Goal: Use online tool/utility: Utilize a website feature to perform a specific function

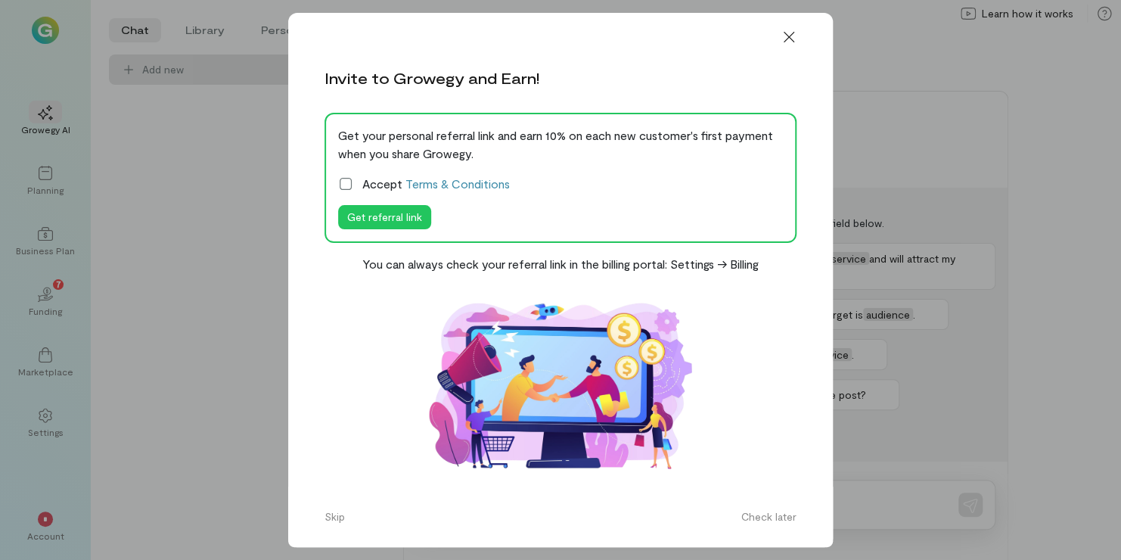
click at [343, 182] on icon at bounding box center [345, 183] width 15 height 15
click at [793, 41] on icon at bounding box center [788, 36] width 15 height 15
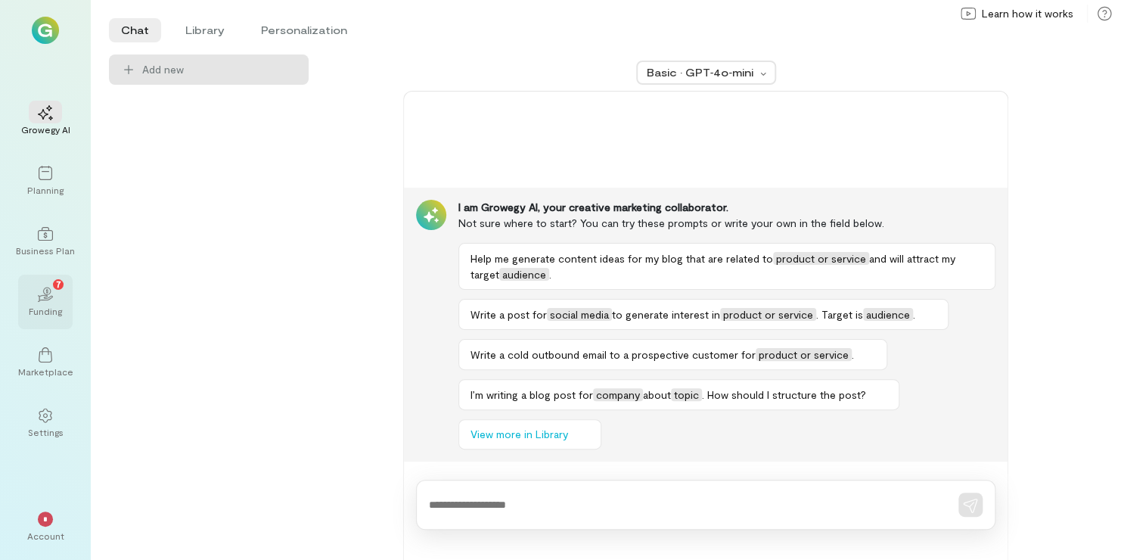
click at [43, 321] on div "02 7 Funding" at bounding box center [45, 302] width 54 height 54
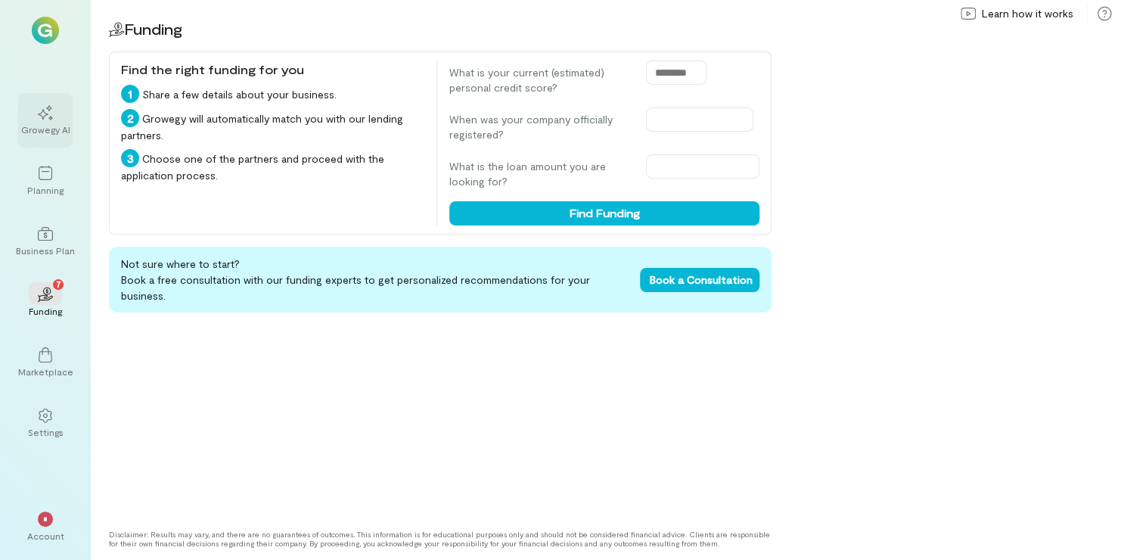
click at [67, 118] on div "Growegy AI" at bounding box center [45, 120] width 54 height 54
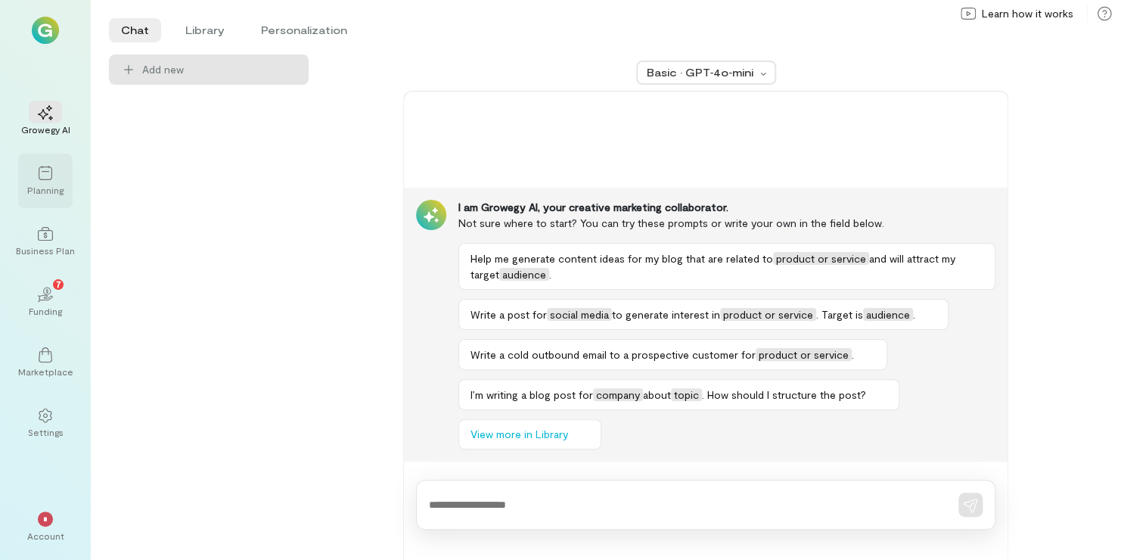
click at [36, 182] on div at bounding box center [45, 172] width 33 height 23
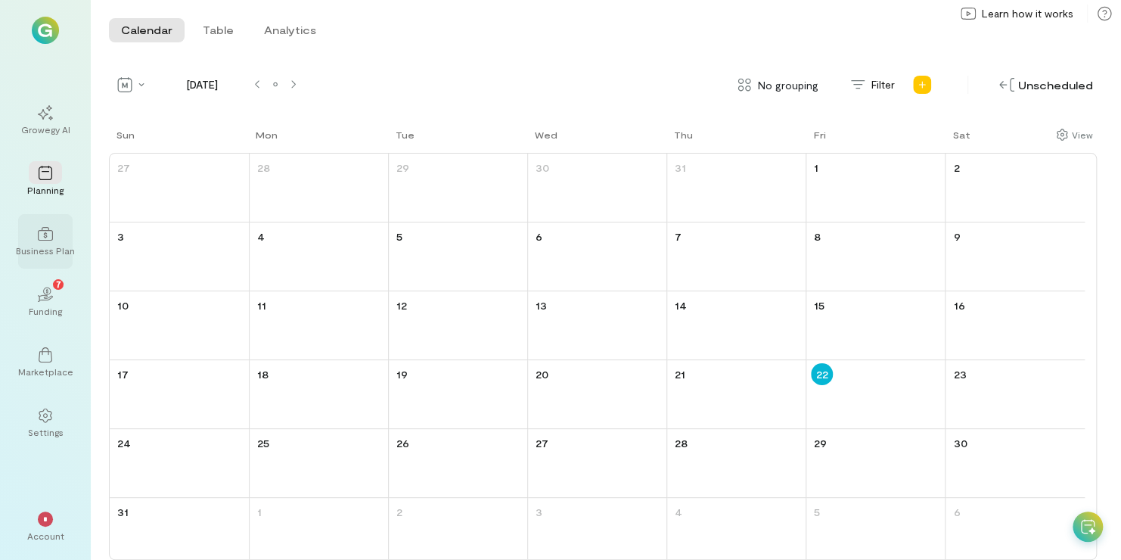
click at [44, 248] on div "Business Plan" at bounding box center [45, 250] width 59 height 12
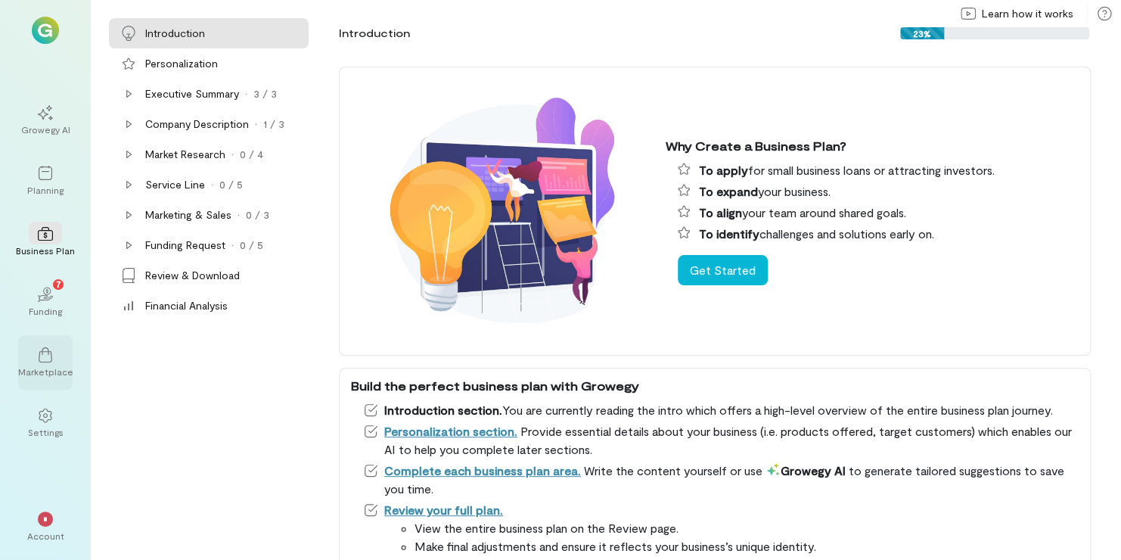
click at [57, 362] on div at bounding box center [45, 354] width 33 height 23
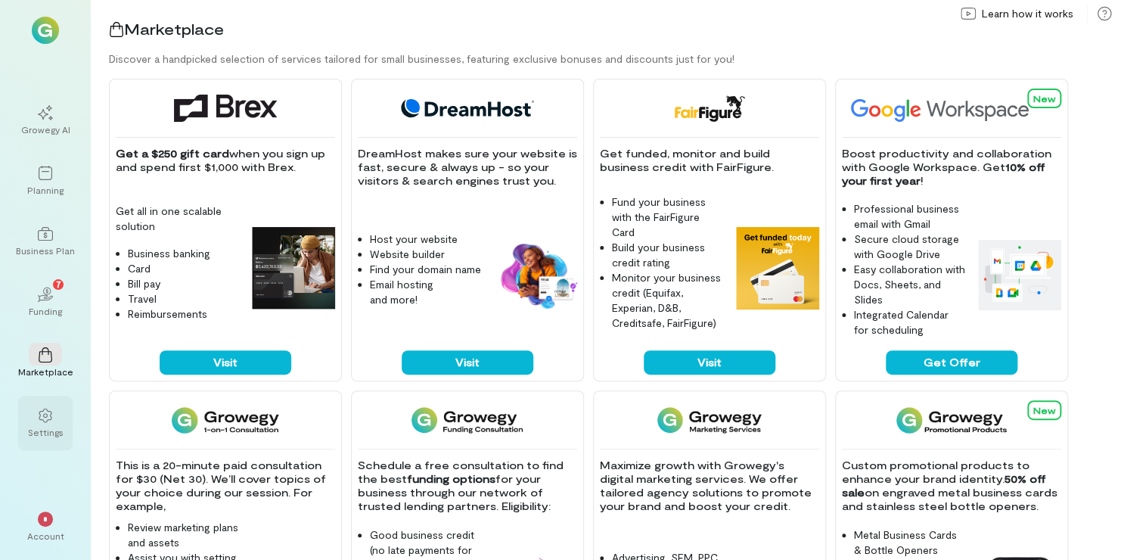
click at [50, 422] on icon at bounding box center [45, 415] width 15 height 15
click at [46, 427] on div "Settings" at bounding box center [46, 432] width 36 height 12
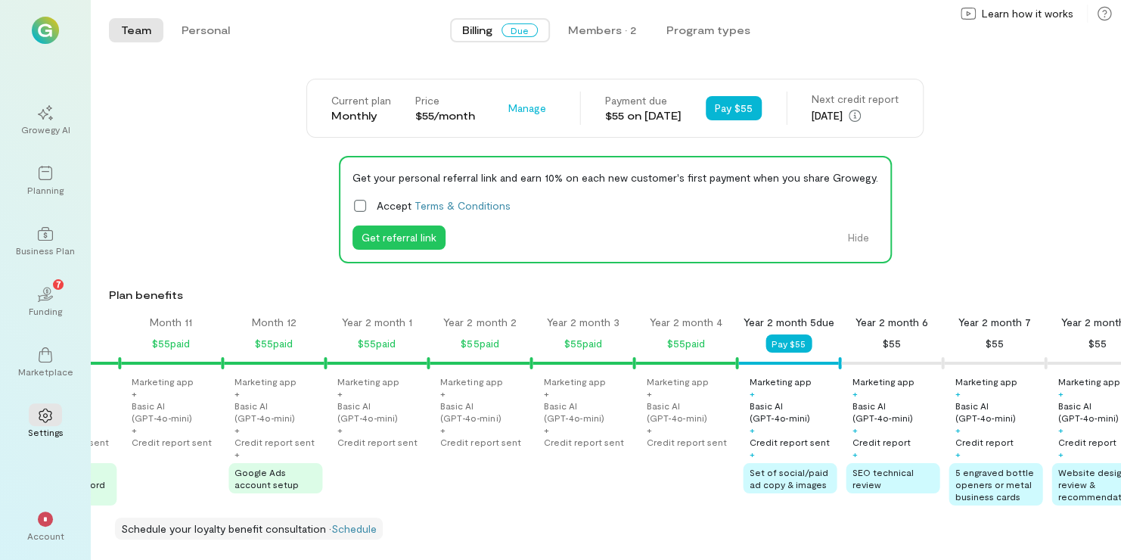
scroll to position [0, 1025]
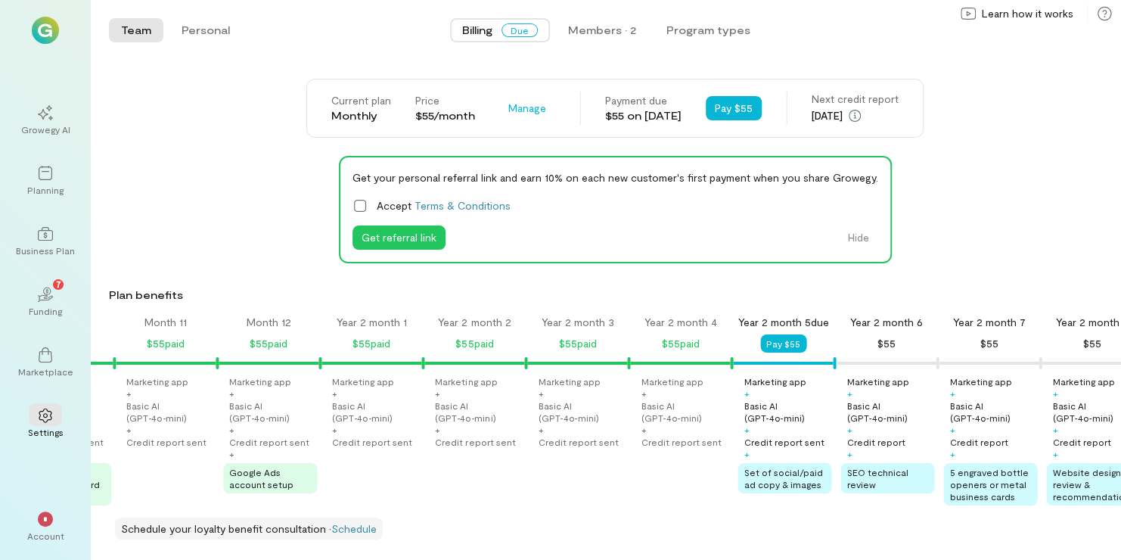
click at [1087, 188] on div "Get your personal referral link and earn 10% on each new customer's first payme…" at bounding box center [615, 209] width 1012 height 107
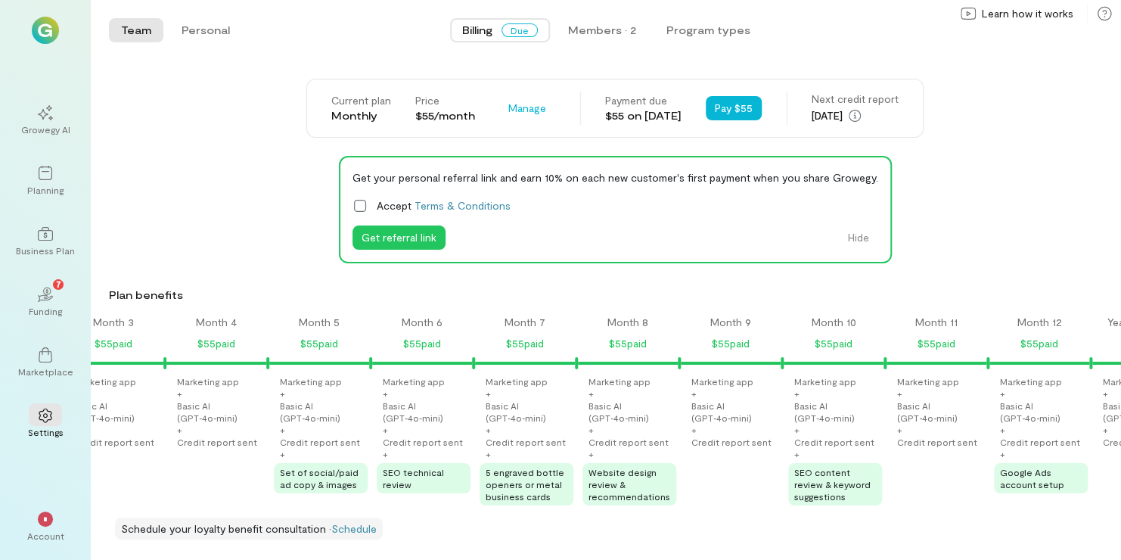
scroll to position [0, 0]
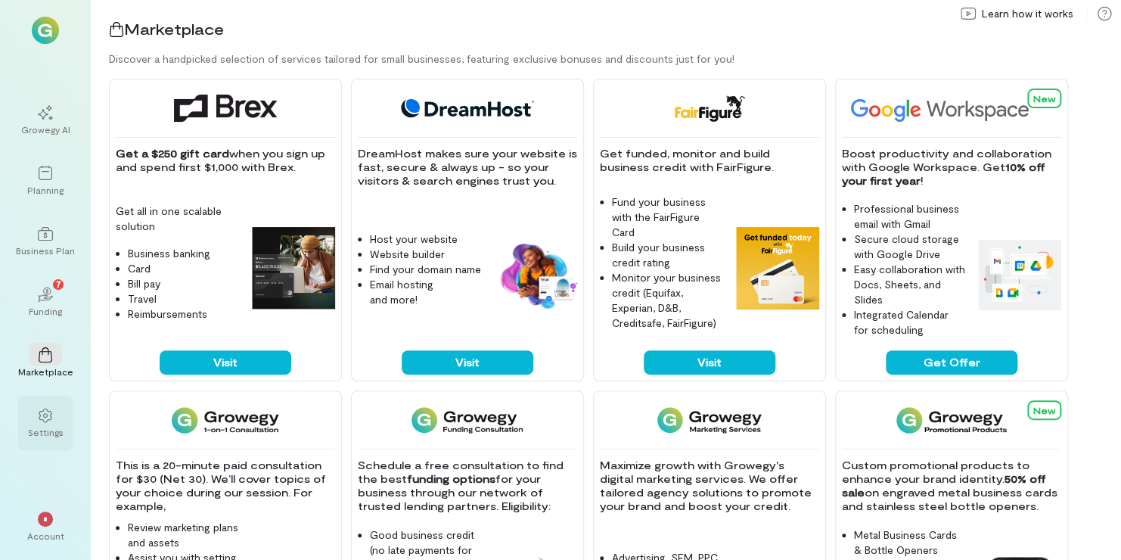
click at [48, 431] on div "Settings" at bounding box center [46, 432] width 36 height 12
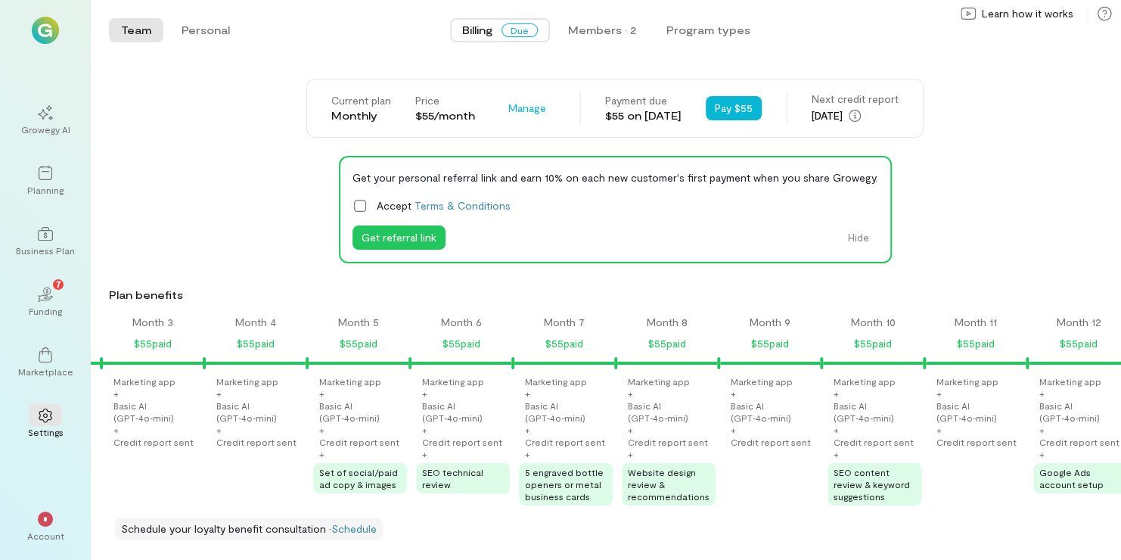
scroll to position [0, 300]
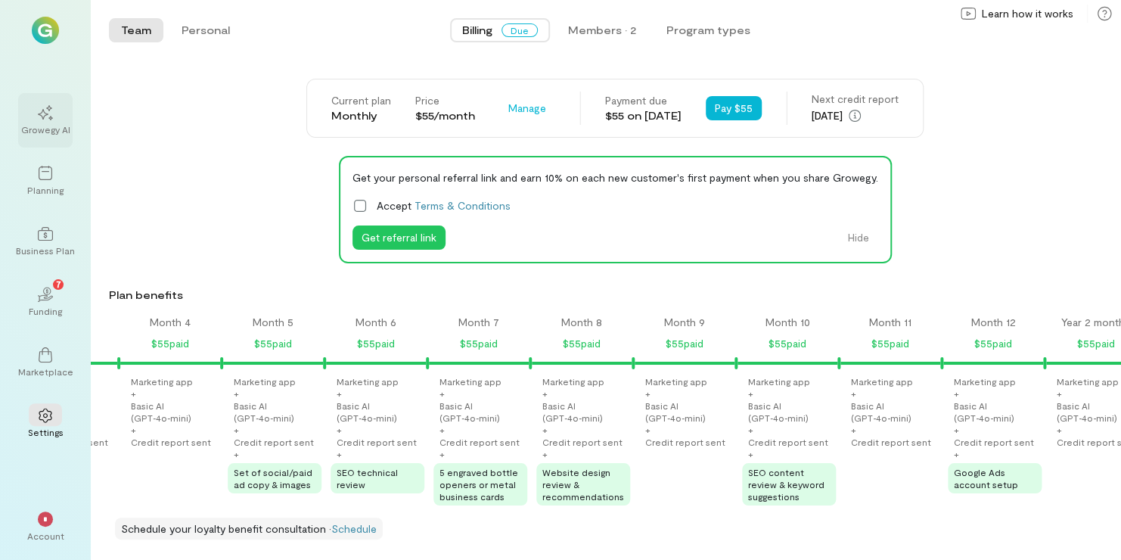
click at [34, 139] on div "Growegy AI" at bounding box center [45, 120] width 54 height 54
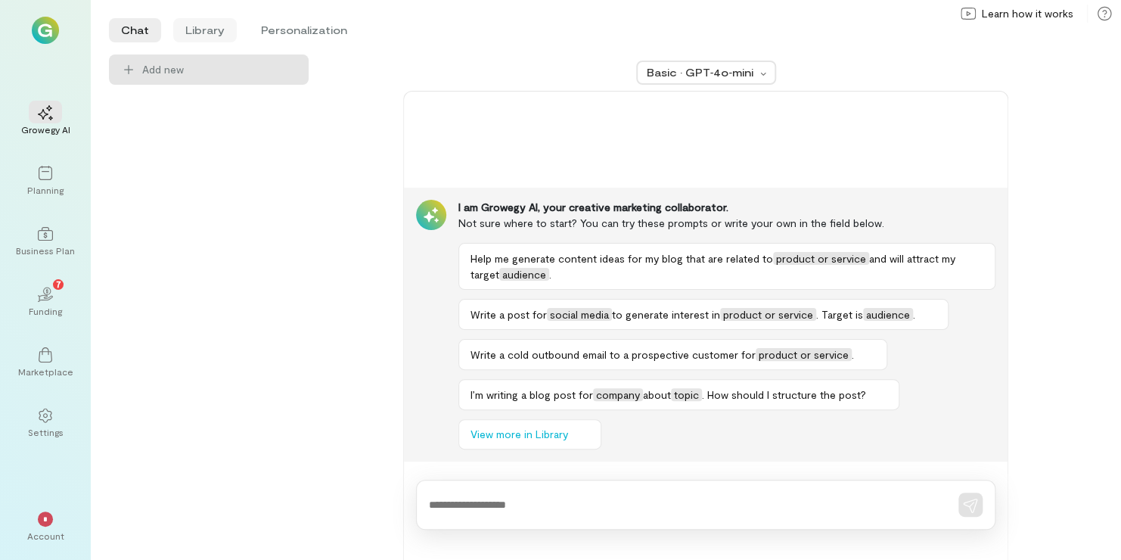
click at [188, 30] on li "Library" at bounding box center [205, 30] width 64 height 24
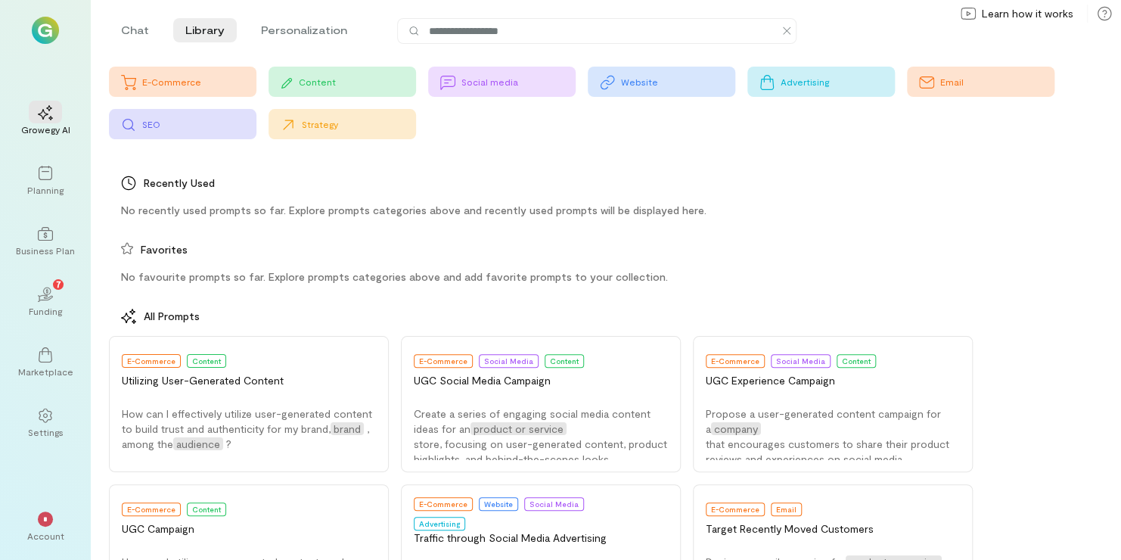
click at [493, 90] on div "Social media" at bounding box center [501, 82] width 147 height 30
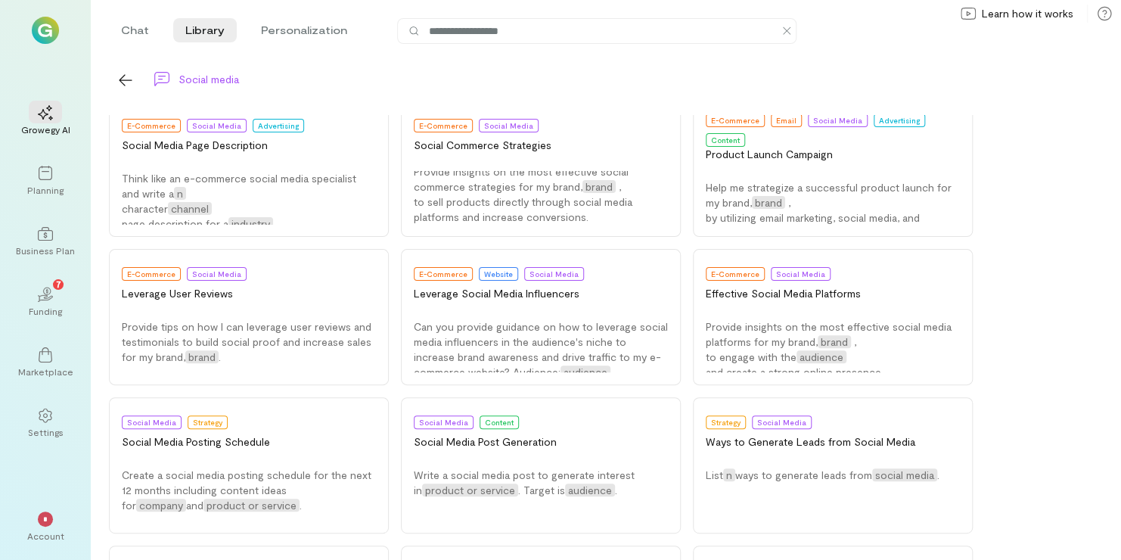
scroll to position [199, 0]
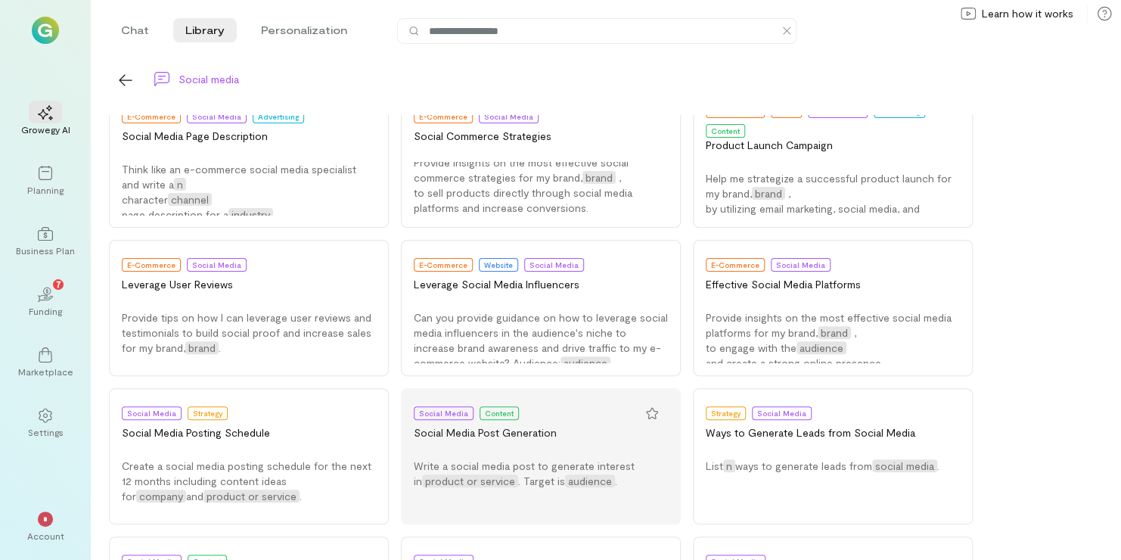
click at [582, 446] on button "Social Media Content Social Media Post Generation Write a social media post to …" at bounding box center [541, 456] width 280 height 136
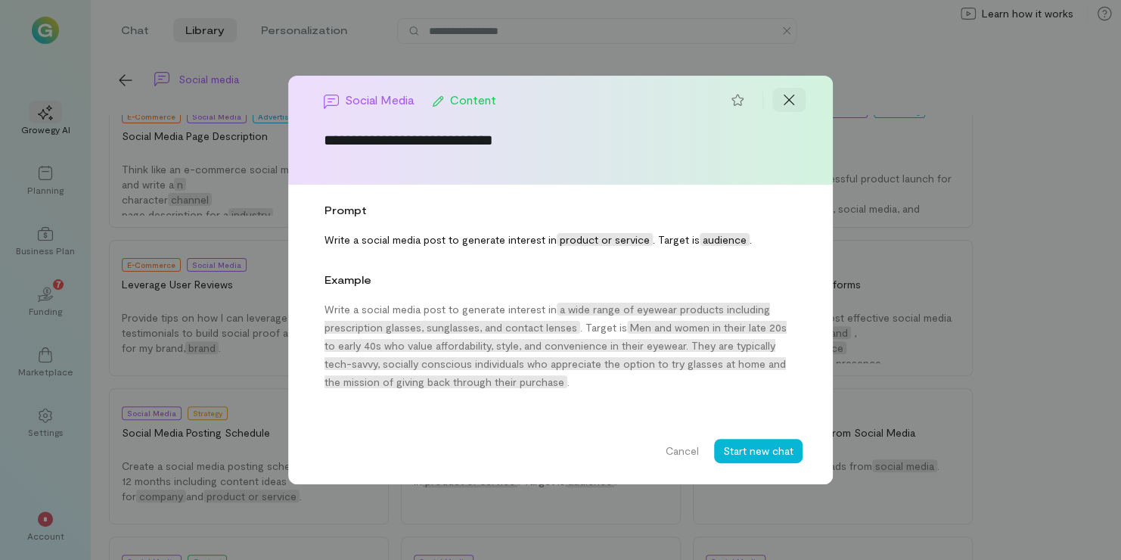
click at [787, 105] on icon at bounding box center [788, 99] width 15 height 15
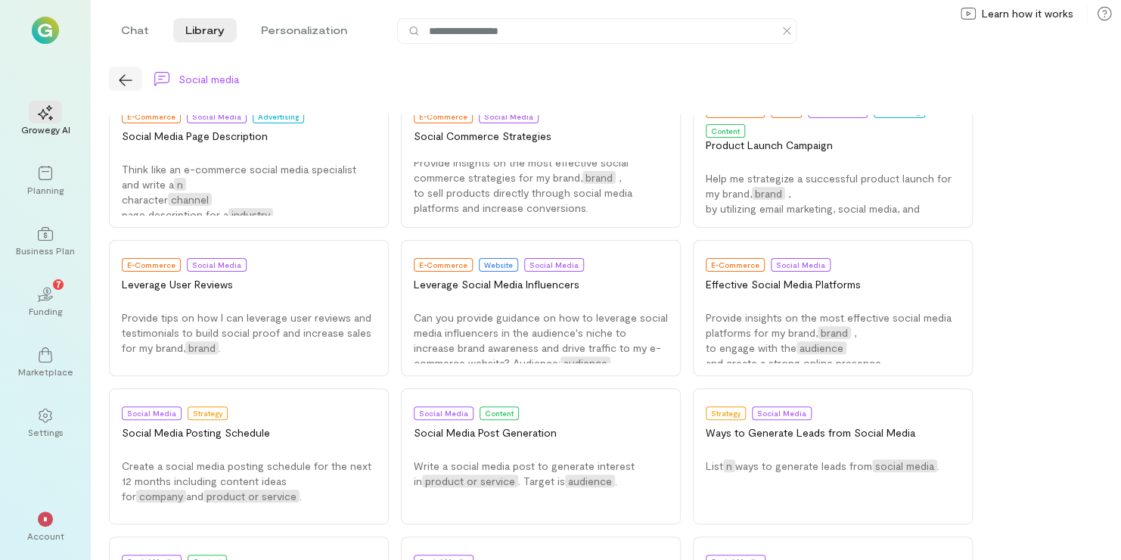
click at [123, 76] on icon "button" at bounding box center [125, 79] width 13 height 11
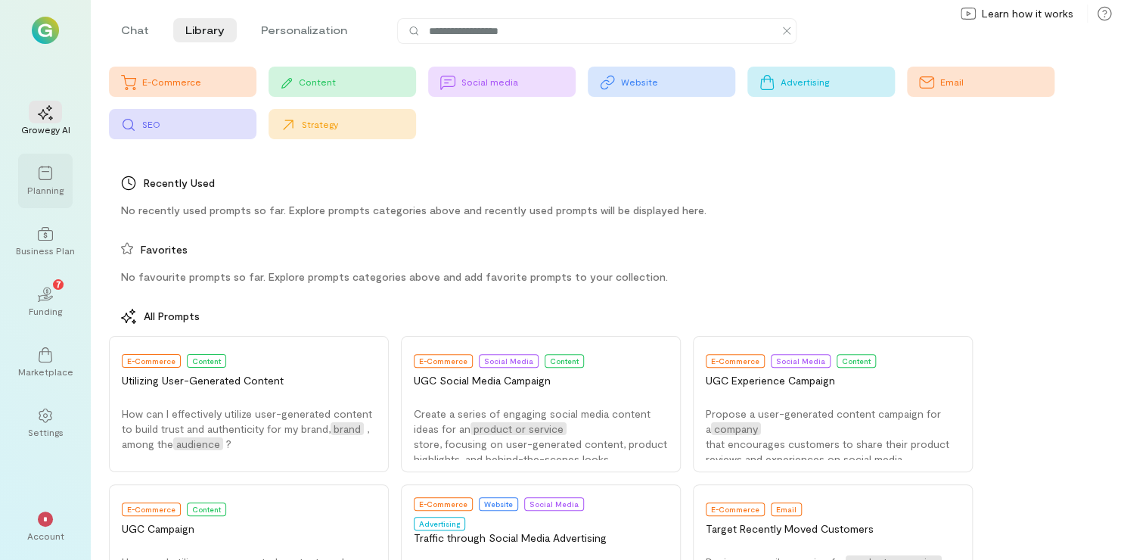
click at [33, 179] on div at bounding box center [45, 172] width 33 height 23
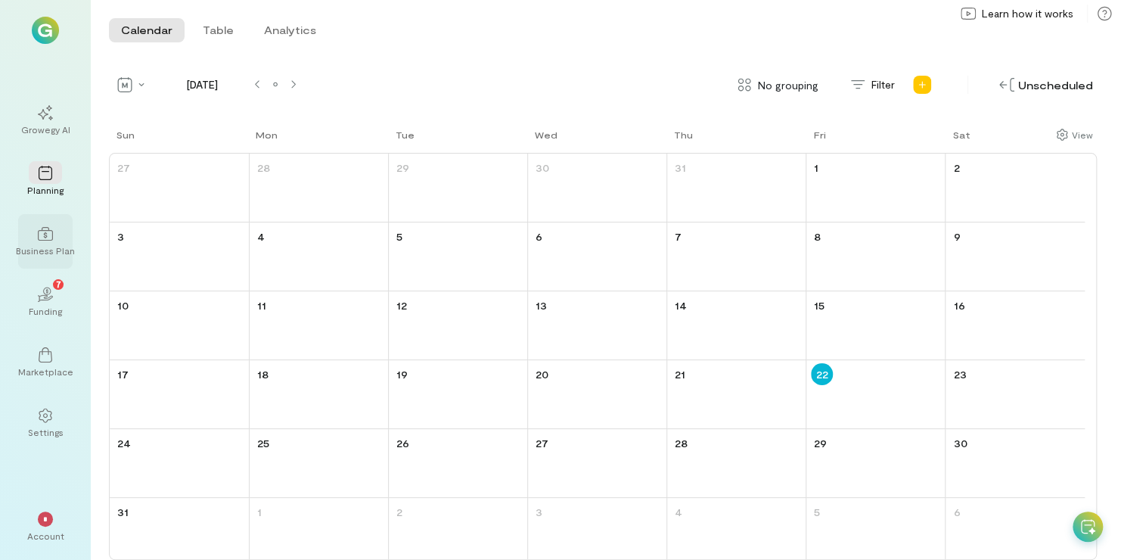
click at [46, 258] on div "Business Plan" at bounding box center [45, 241] width 54 height 54
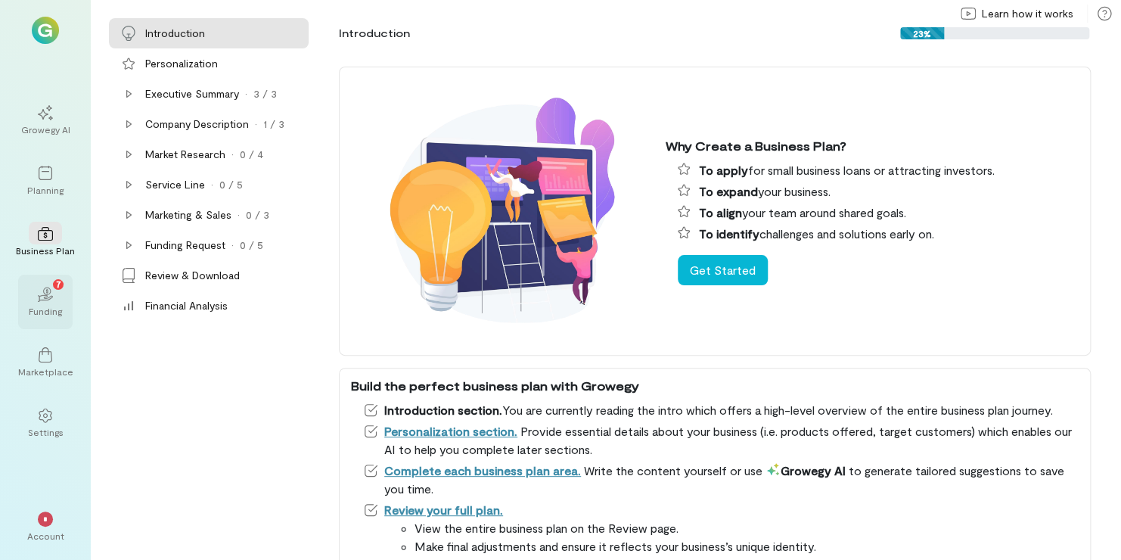
click at [46, 309] on div "Funding" at bounding box center [45, 311] width 33 height 12
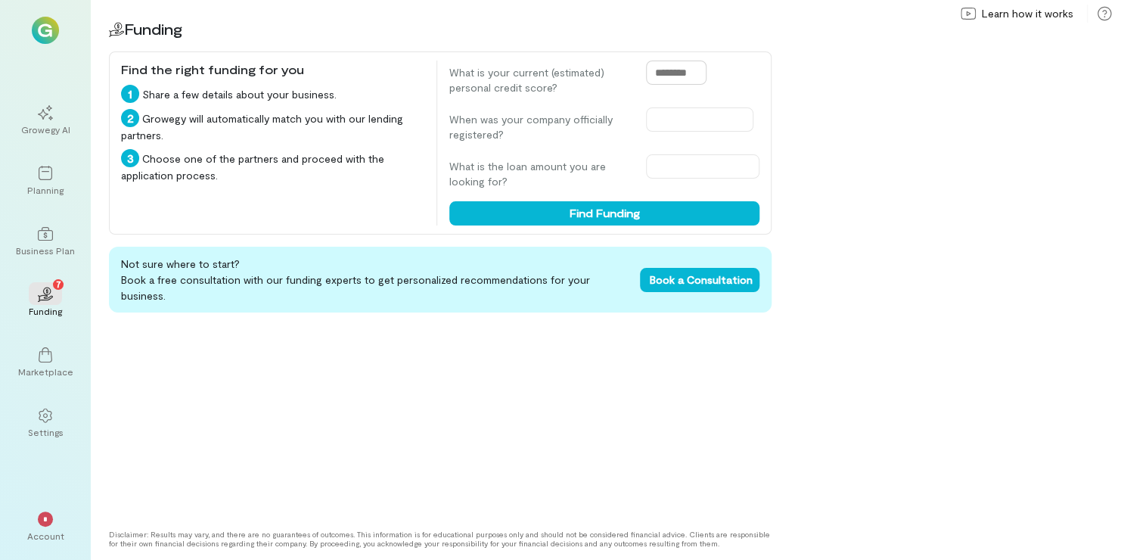
click at [662, 67] on input "text" at bounding box center [676, 73] width 61 height 24
type input "***"
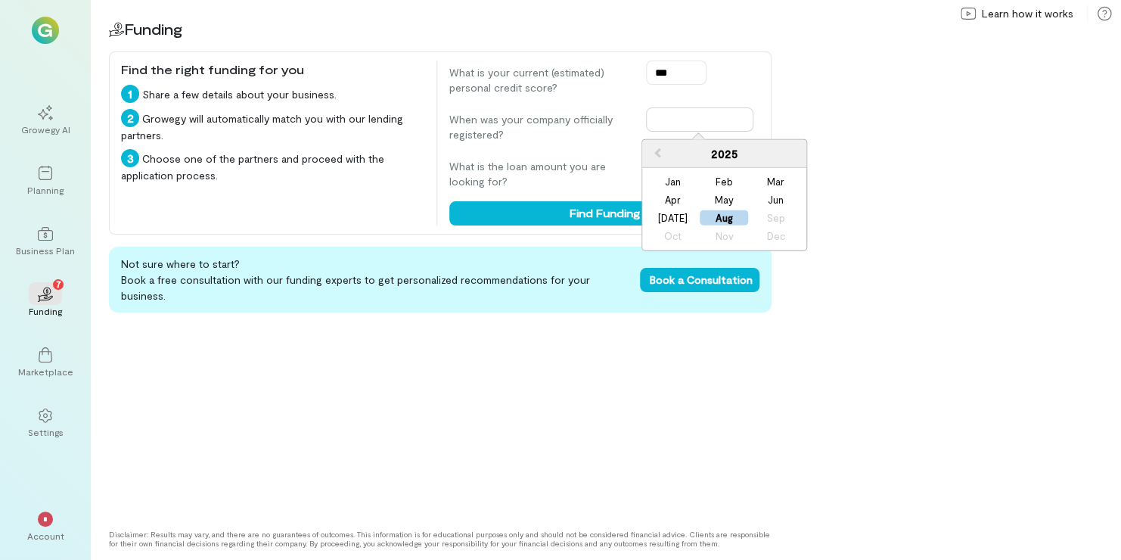
click at [702, 118] on input "text" at bounding box center [699, 119] width 107 height 24
click at [653, 148] on button "Previous Year" at bounding box center [656, 153] width 24 height 24
click at [790, 180] on div "Mar" at bounding box center [775, 181] width 48 height 15
type input "**********"
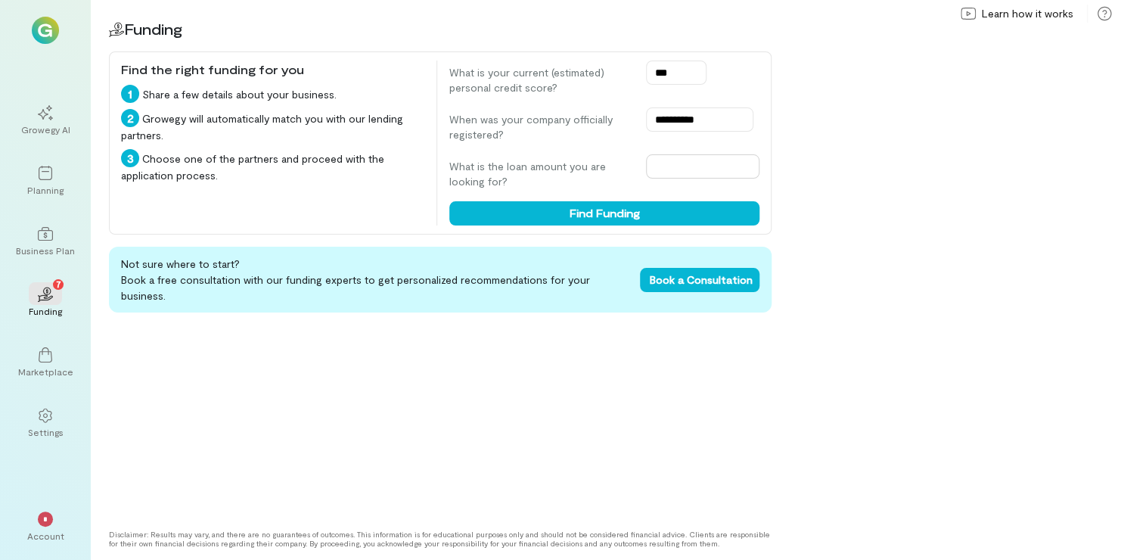
click at [691, 166] on input "text" at bounding box center [702, 166] width 113 height 24
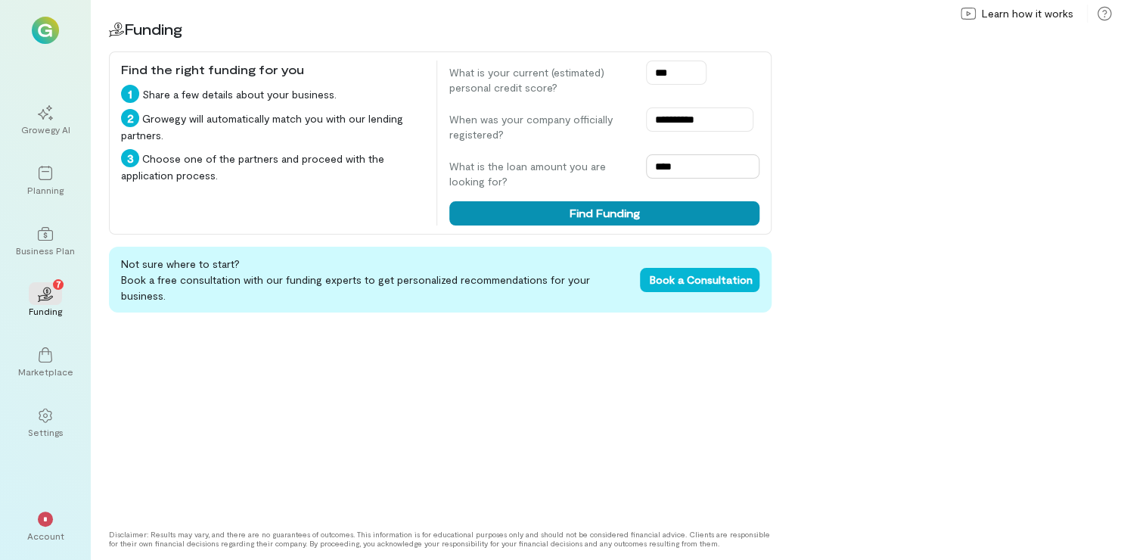
type input "****"
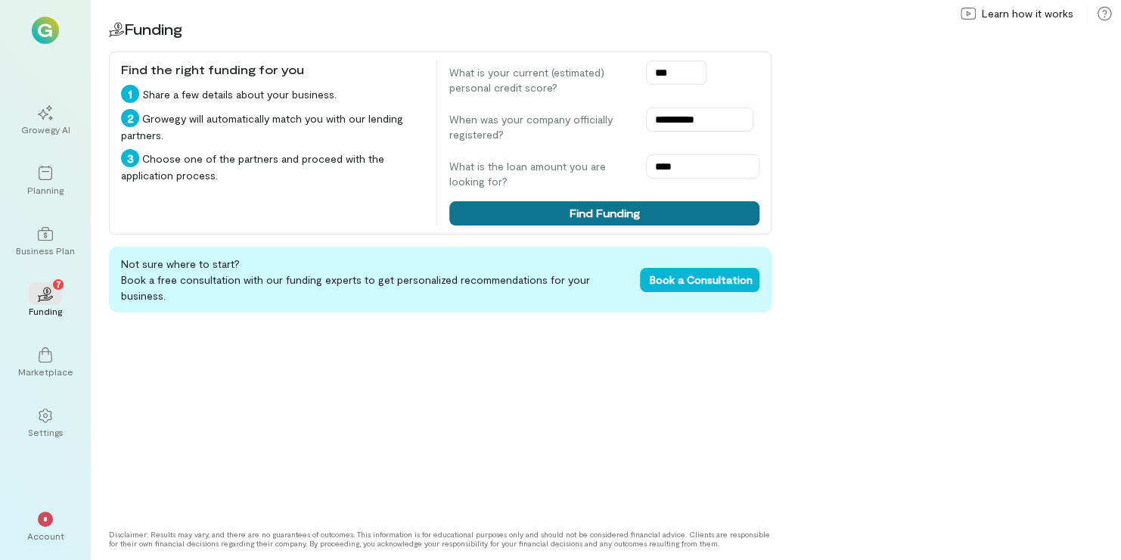
click at [667, 208] on button "Find Funding" at bounding box center [604, 213] width 310 height 24
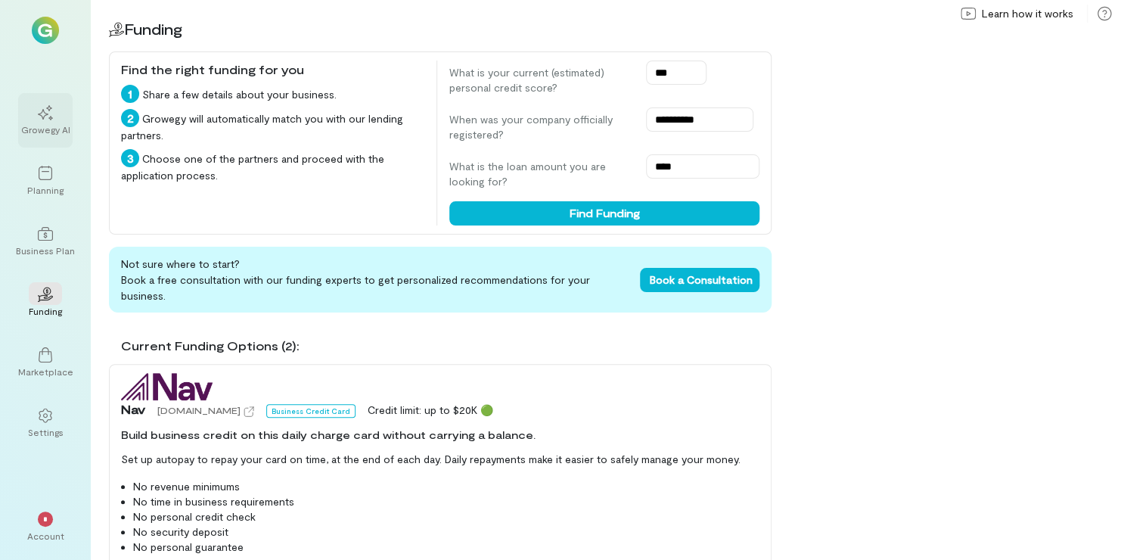
click at [61, 130] on div "Growegy AI" at bounding box center [45, 129] width 49 height 12
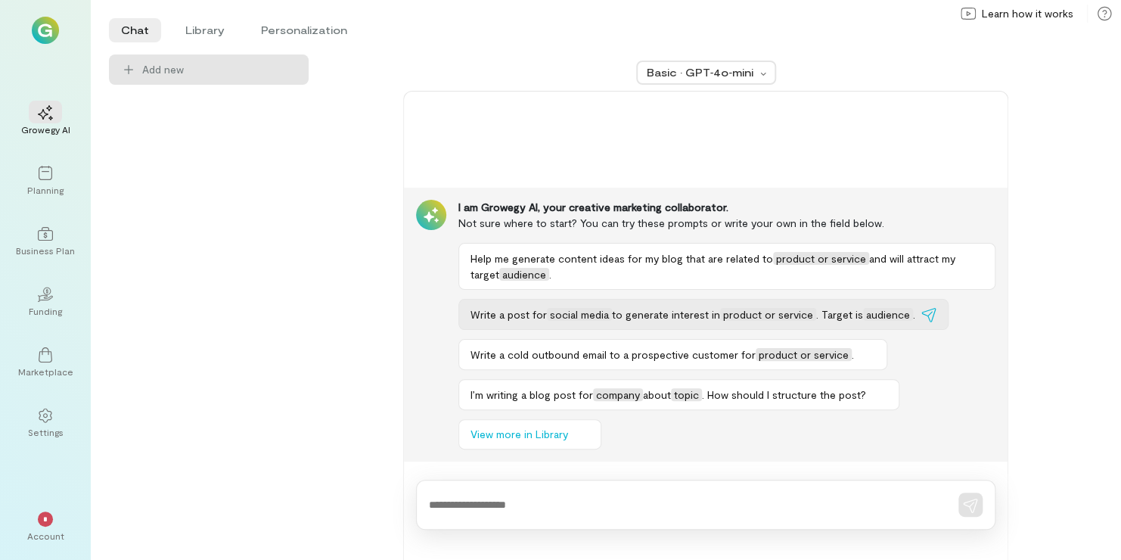
click at [541, 322] on div "Write a post for social media to generate interest in product or service . Targ…" at bounding box center [692, 314] width 445 height 16
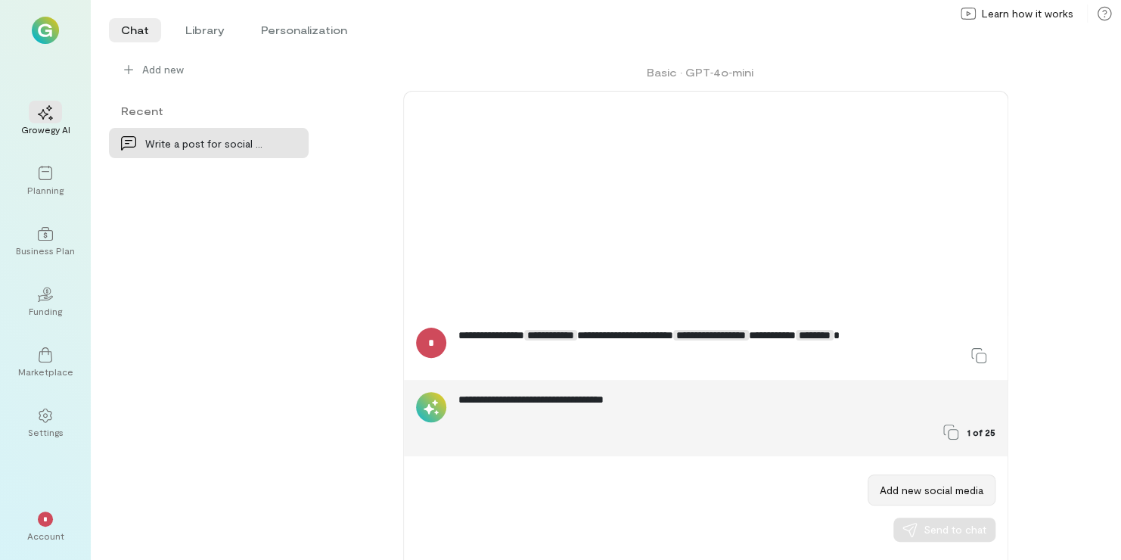
click at [884, 489] on button "Add new social media" at bounding box center [932, 489] width 128 height 31
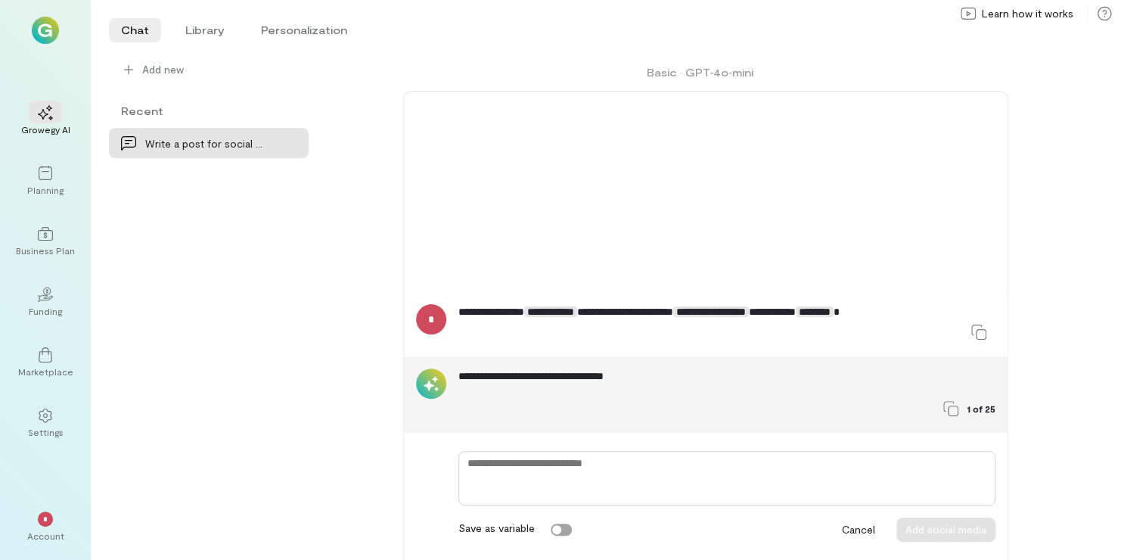
click at [616, 457] on textarea at bounding box center [726, 478] width 537 height 54
type textarea "*"
type textarea "**"
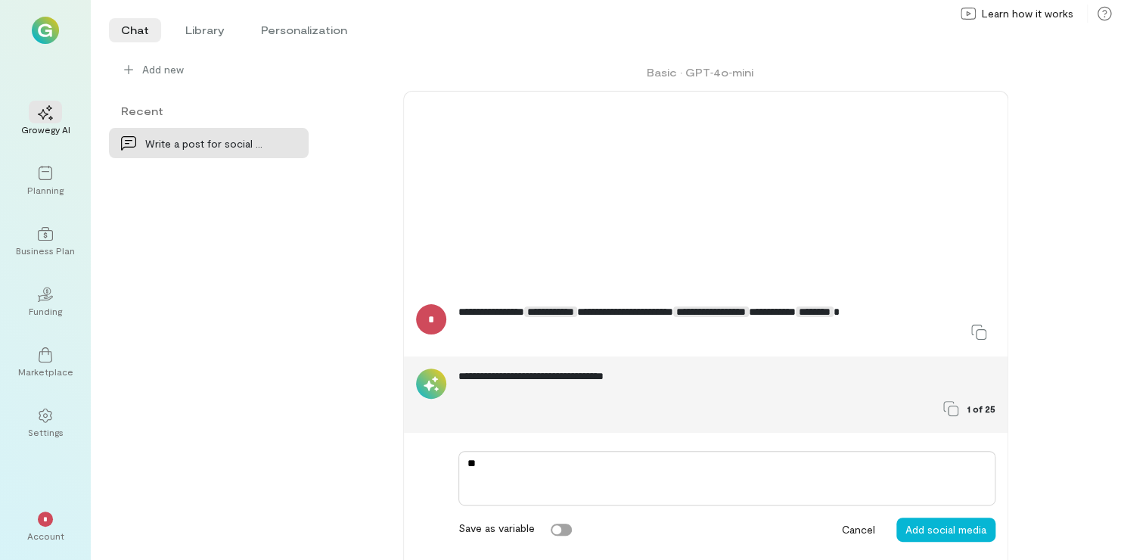
type textarea "*"
type textarea "***"
type textarea "*"
type textarea "****"
type textarea "*"
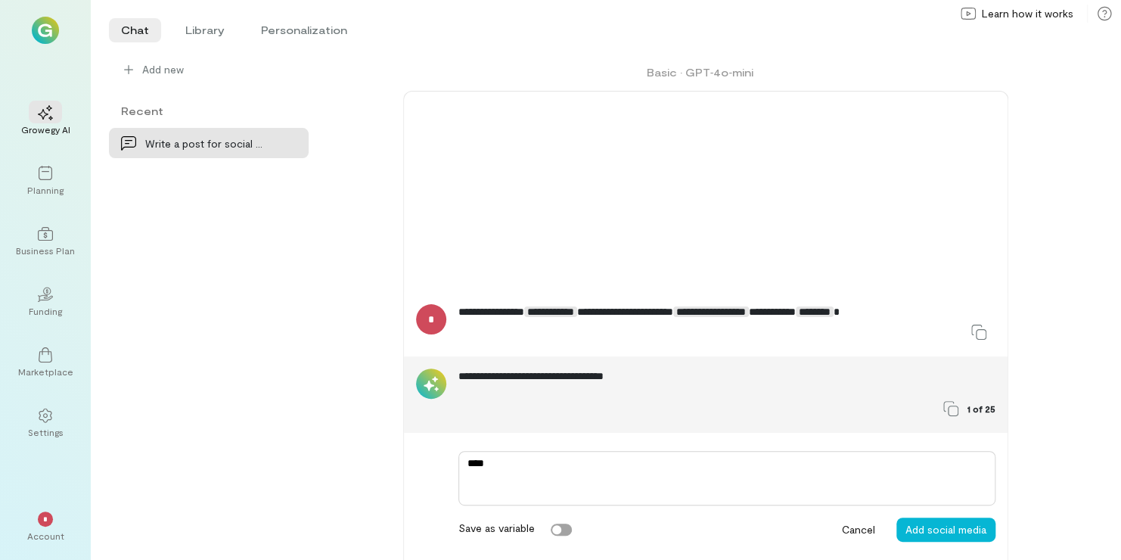
type textarea "*****"
type textarea "*"
type textarea "******"
type textarea "*"
type textarea "*******"
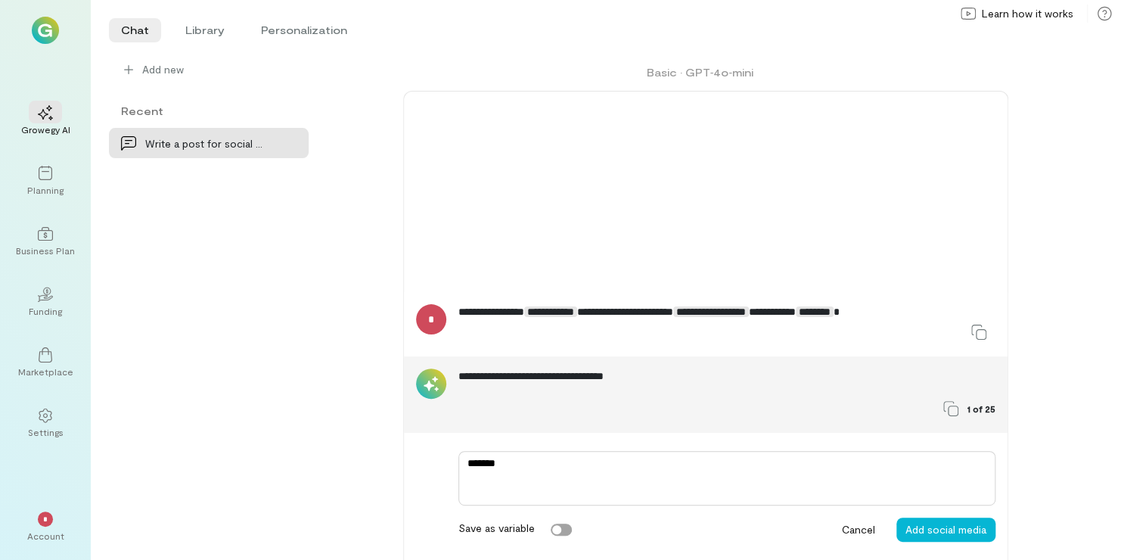
type textarea "*"
type textarea "******"
type textarea "*"
type textarea "*****"
type textarea "*"
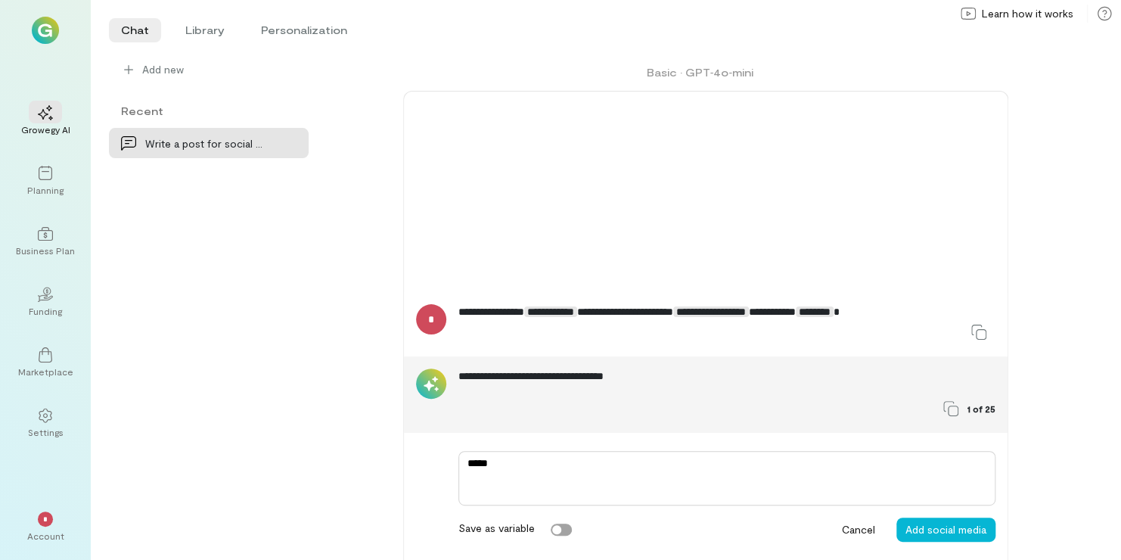
type textarea "******"
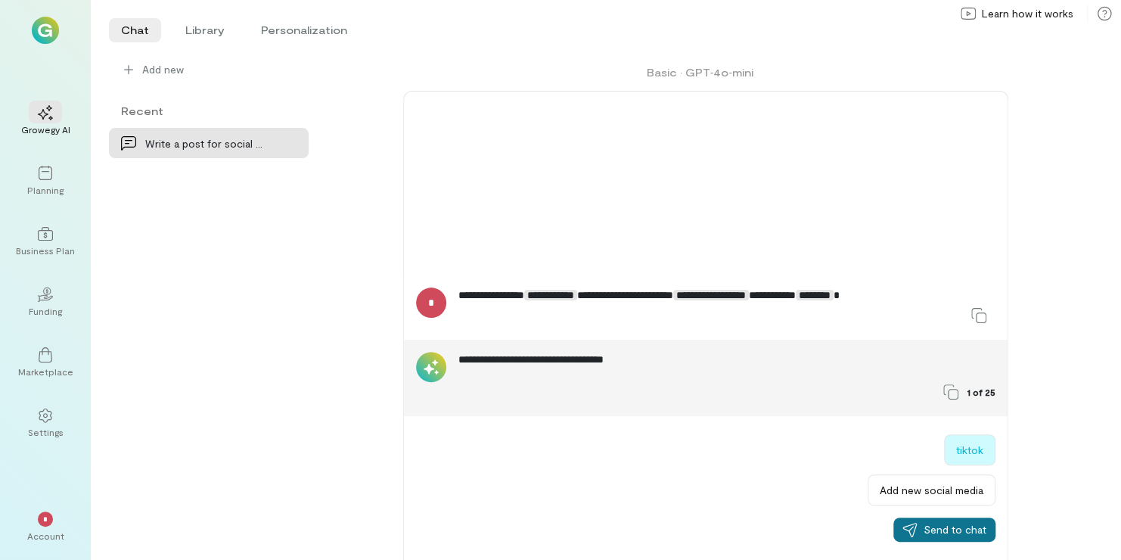
click at [927, 523] on span "Send to chat" at bounding box center [955, 529] width 63 height 15
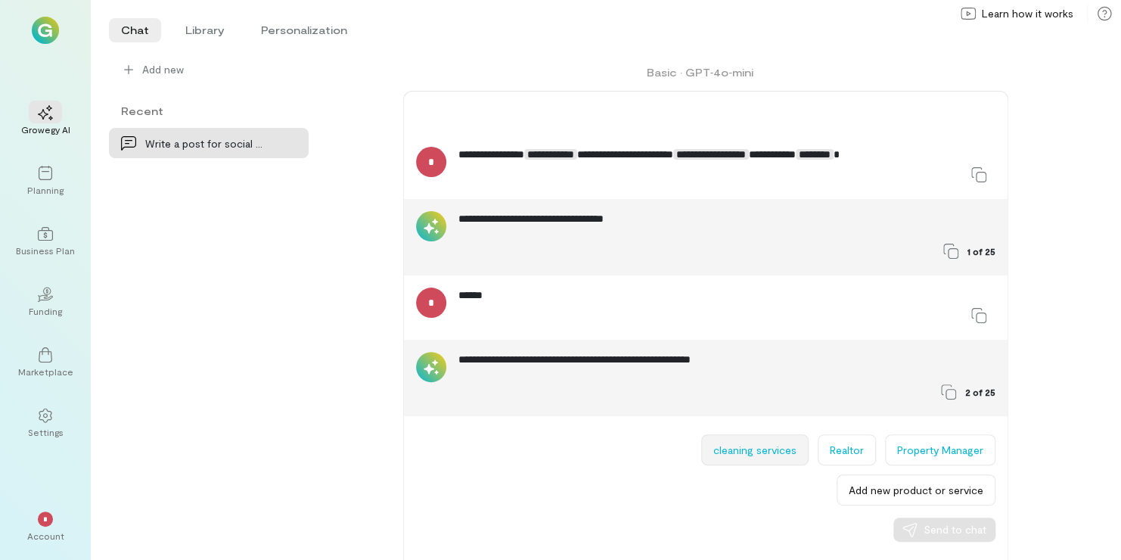
click at [778, 463] on button "cleaning services" at bounding box center [754, 449] width 107 height 31
click at [846, 446] on button "Realtor" at bounding box center [847, 449] width 58 height 31
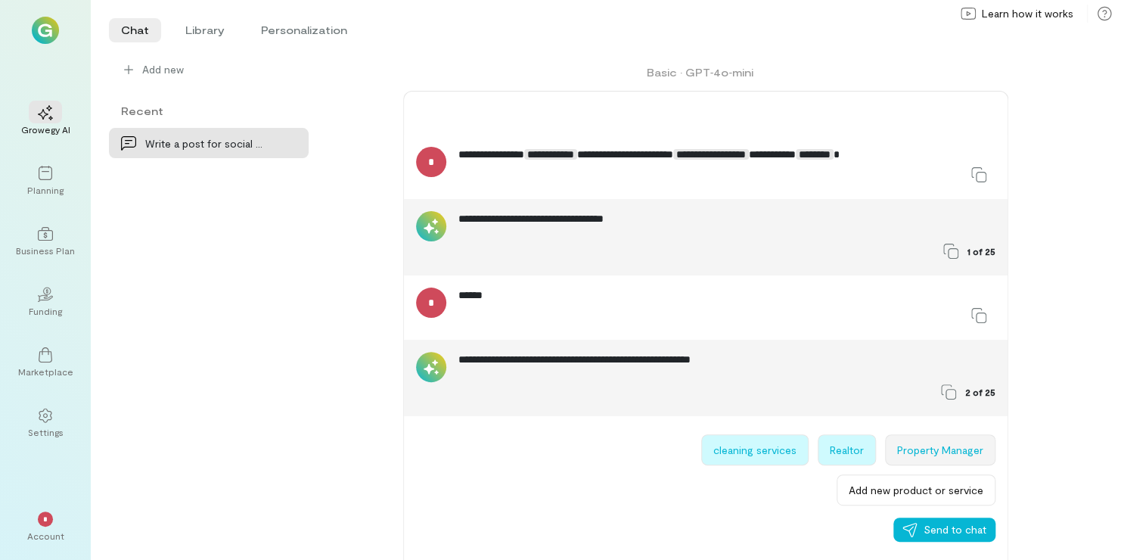
click at [926, 454] on button "Property Manager" at bounding box center [940, 449] width 110 height 31
click at [948, 523] on span "Send to chat" at bounding box center [955, 529] width 63 height 15
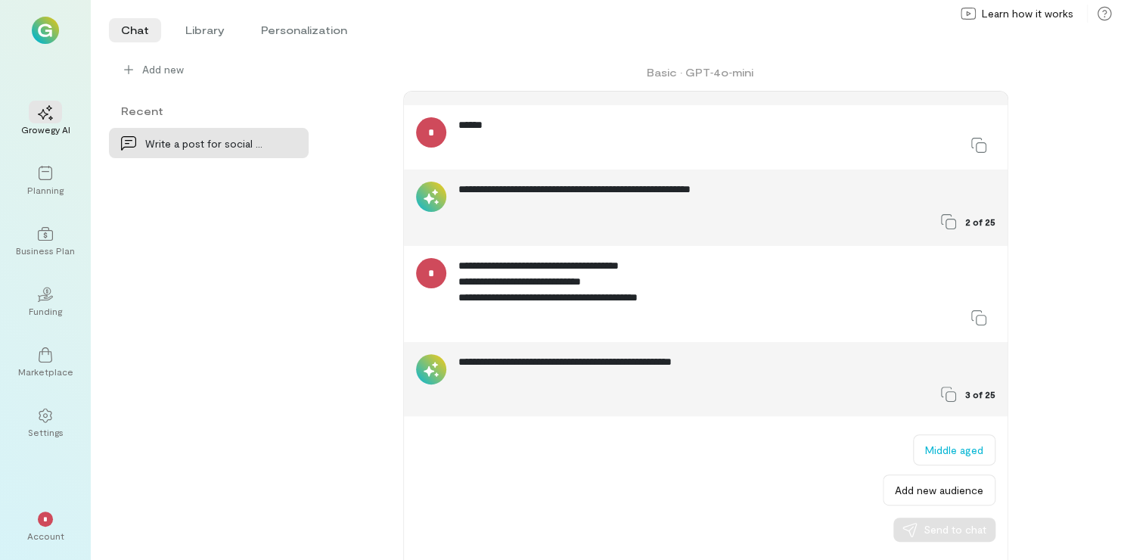
scroll to position [128, 0]
click at [939, 455] on button "Middle aged" at bounding box center [954, 449] width 82 height 31
click at [935, 539] on button "Send to chat" at bounding box center [944, 529] width 102 height 24
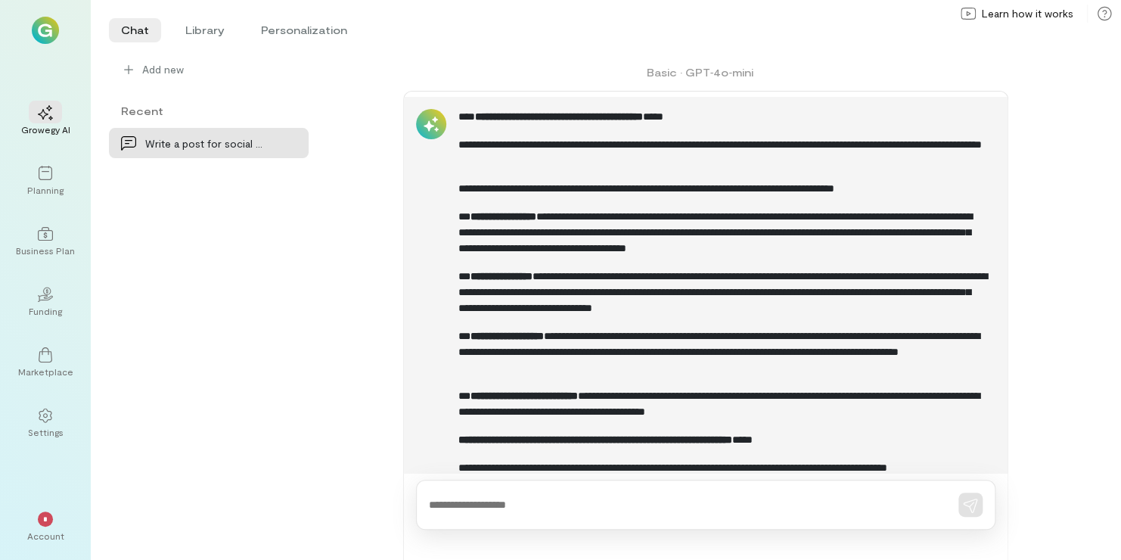
scroll to position [704, 0]
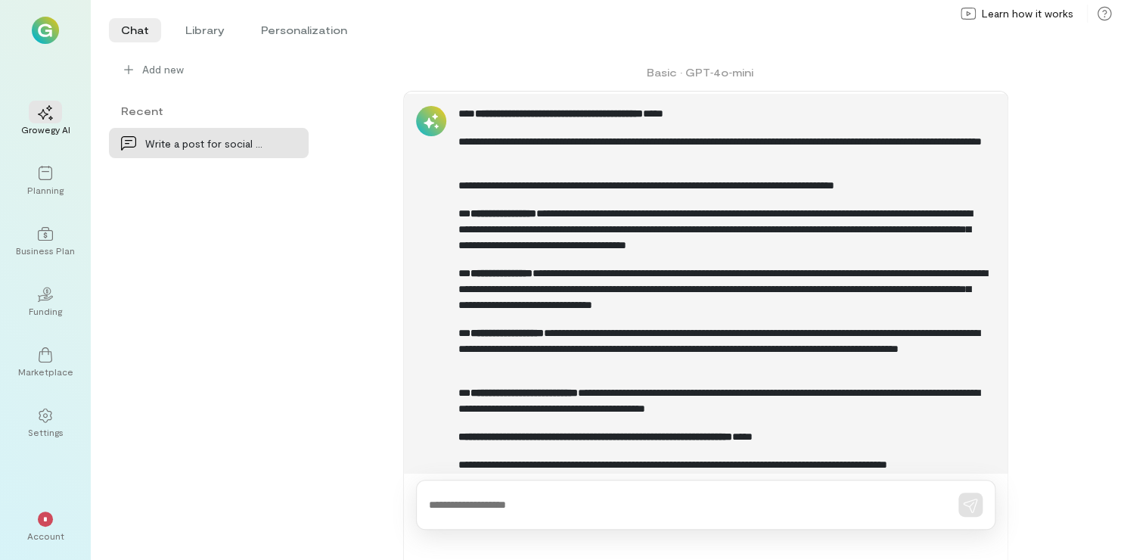
click at [508, 344] on p "**********" at bounding box center [721, 349] width 526 height 48
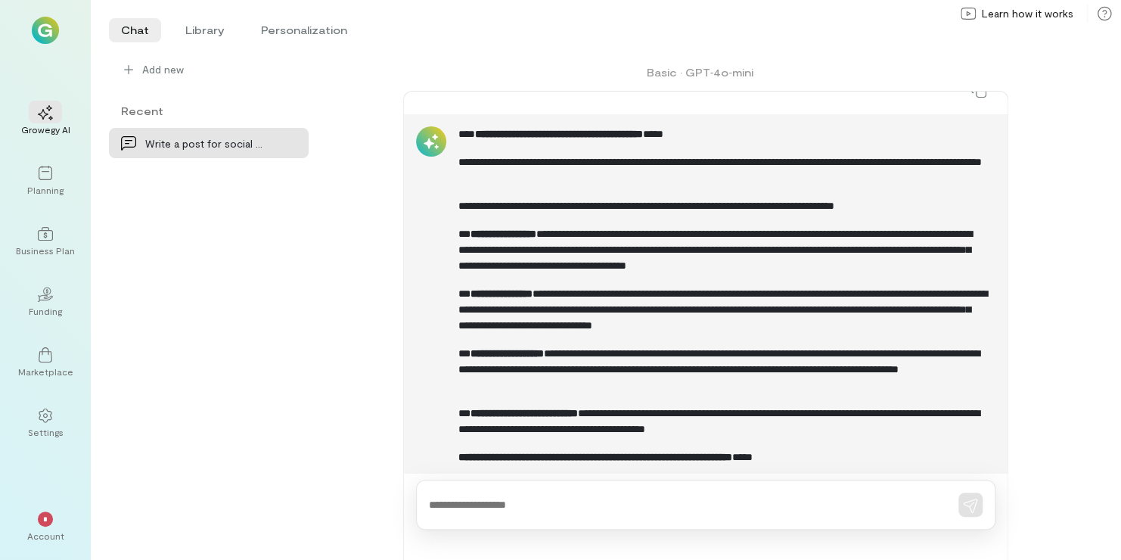
scroll to position [779, 0]
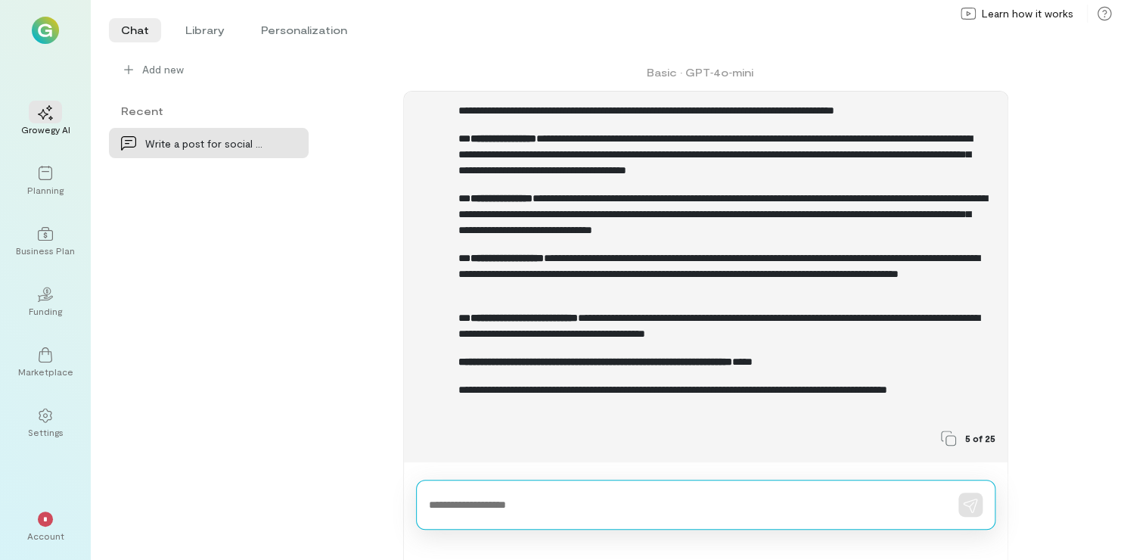
click at [481, 509] on textarea at bounding box center [684, 505] width 511 height 16
type textarea "**********"
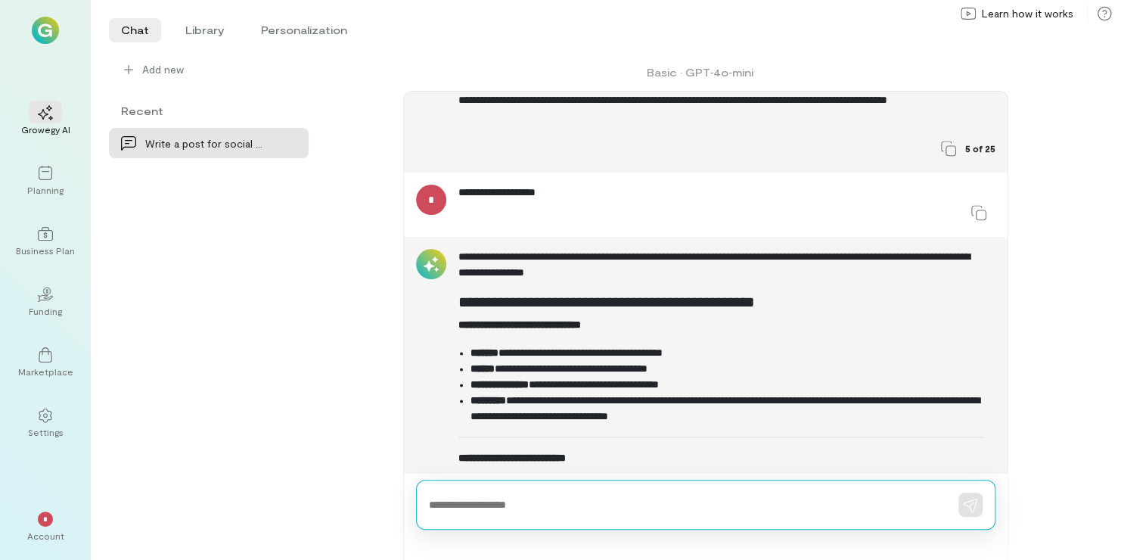
scroll to position [1213, 0]
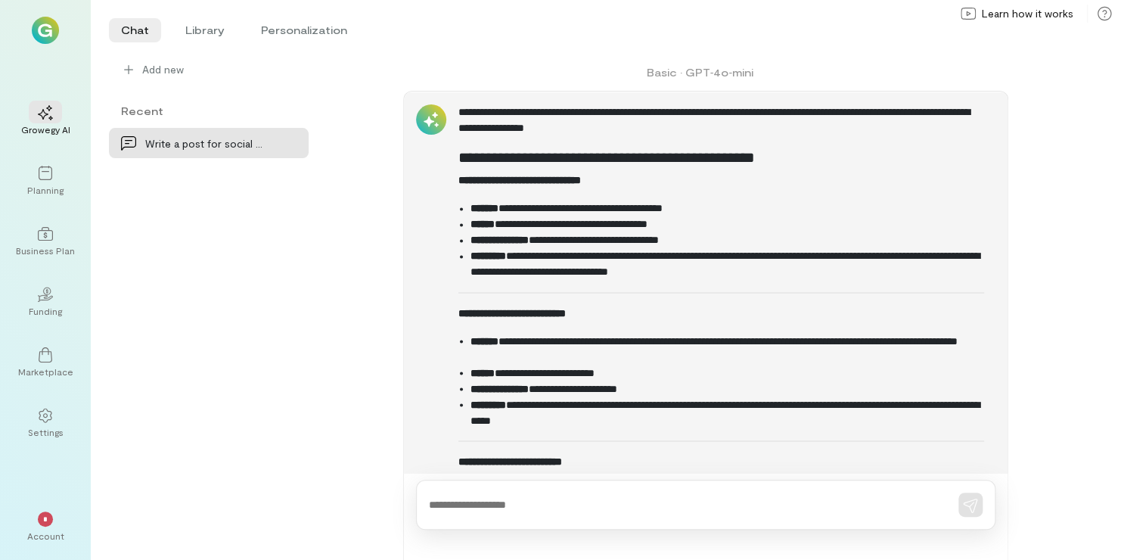
click at [482, 301] on div "**********" at bounding box center [721, 542] width 526 height 877
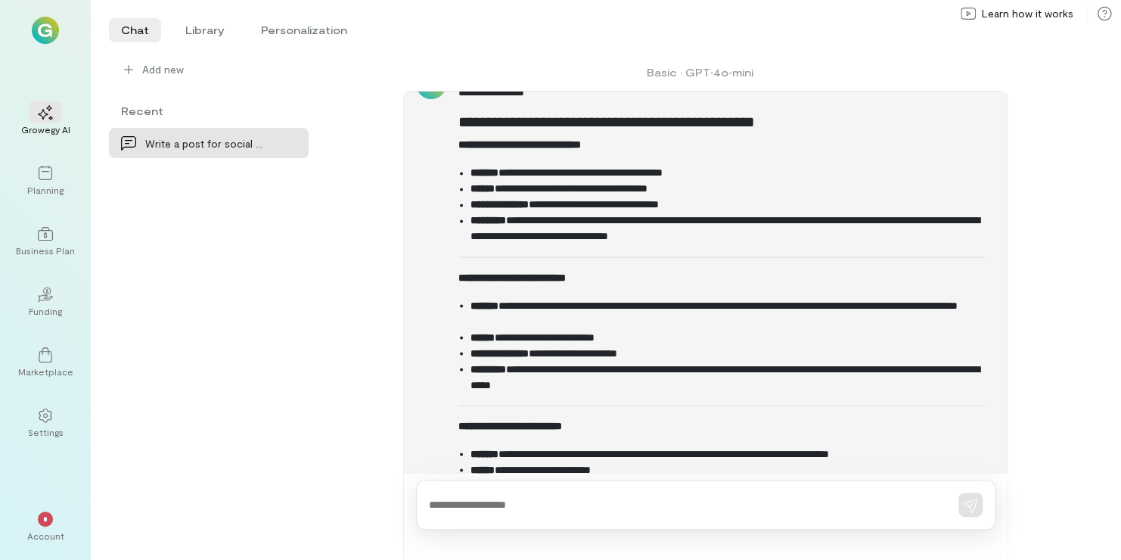
scroll to position [1247, 0]
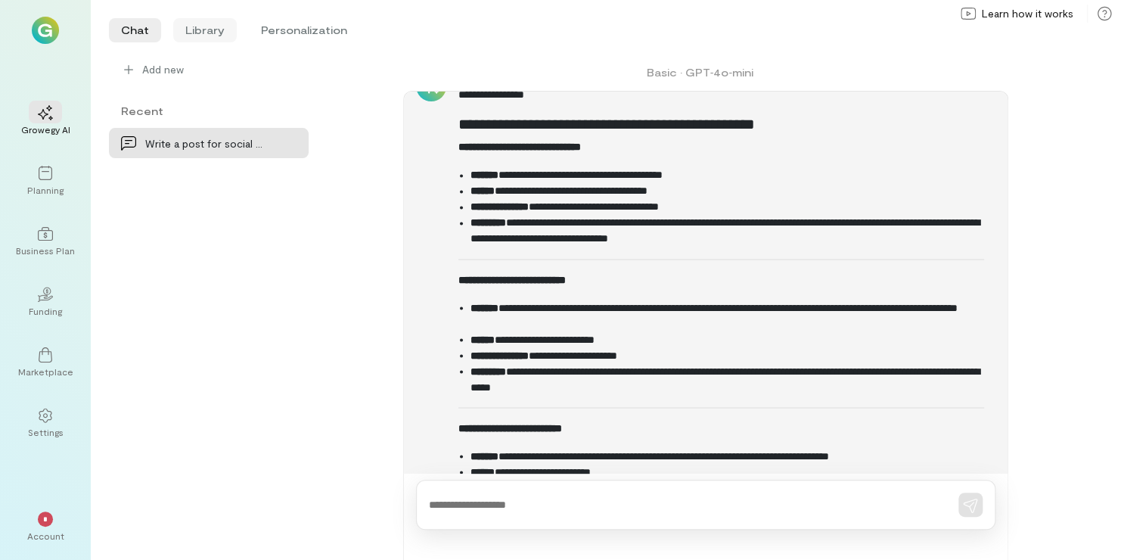
click at [223, 33] on li "Library" at bounding box center [205, 30] width 64 height 24
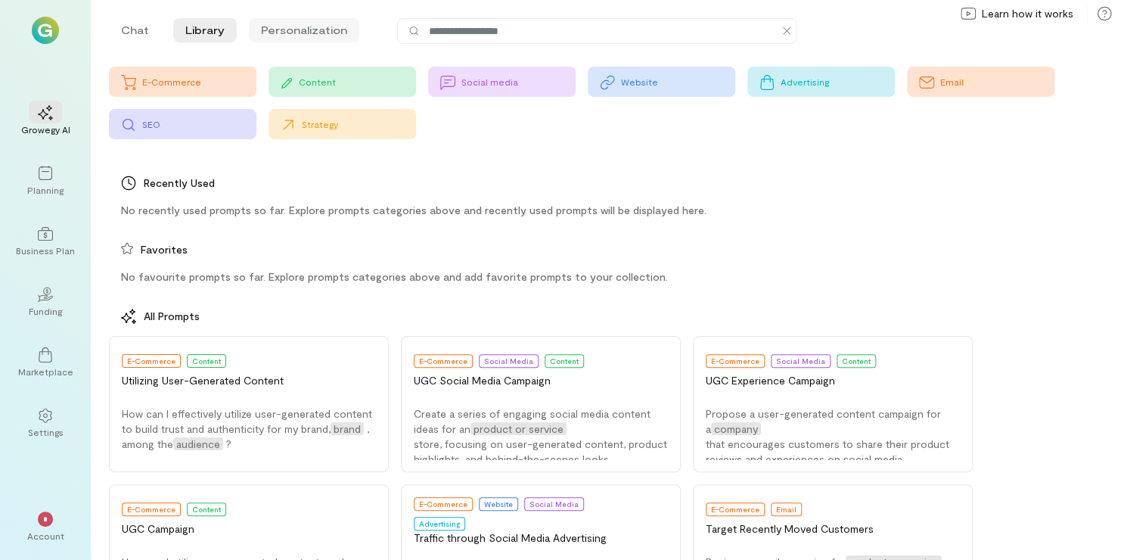
click at [292, 29] on li "Personalization" at bounding box center [304, 30] width 110 height 24
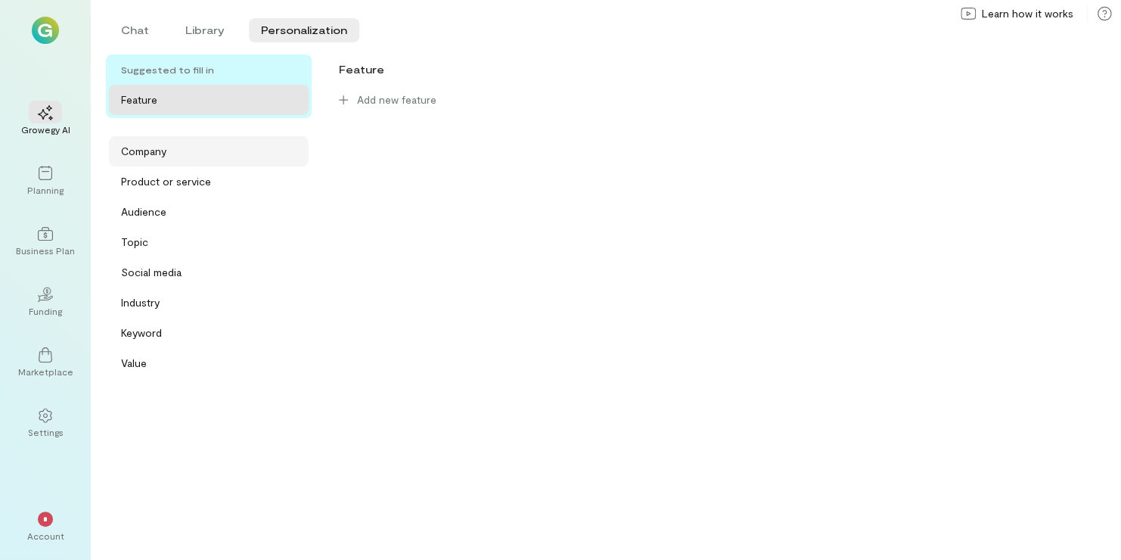
click at [160, 160] on div "Company" at bounding box center [209, 151] width 200 height 30
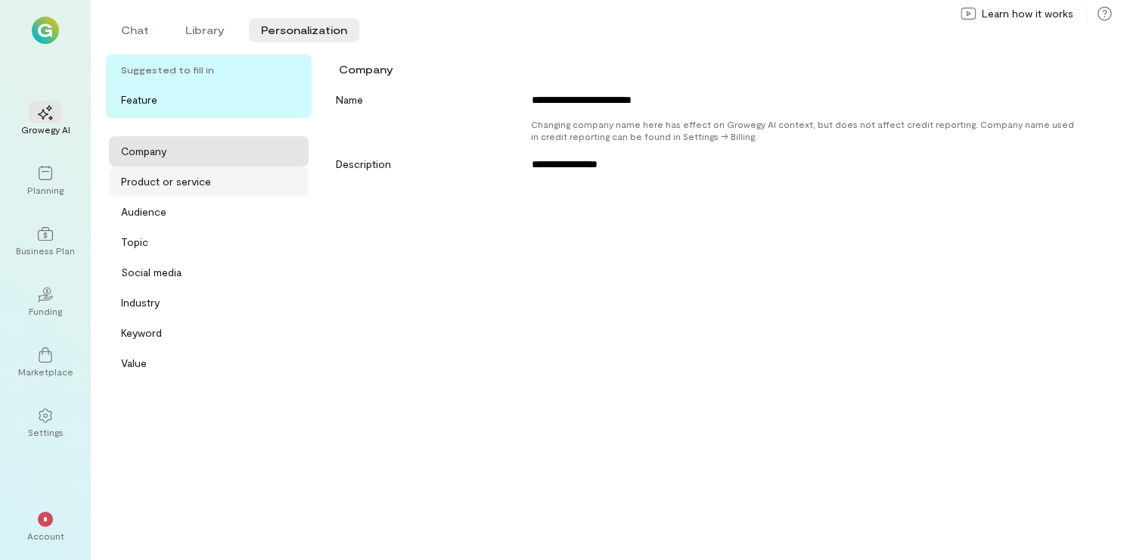
click at [178, 181] on div "Product or service" at bounding box center [166, 181] width 90 height 15
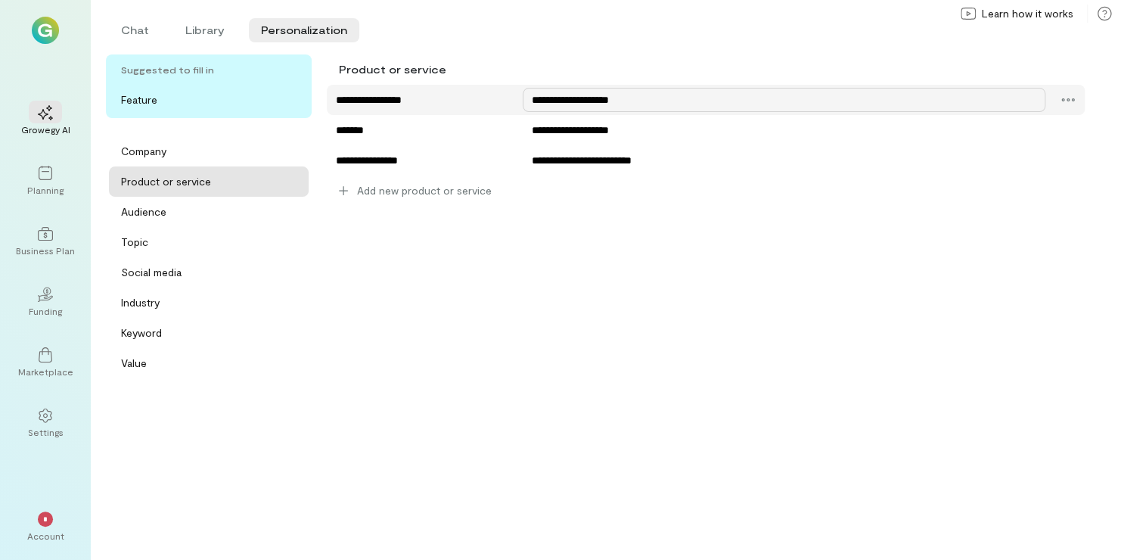
type textarea "**********"
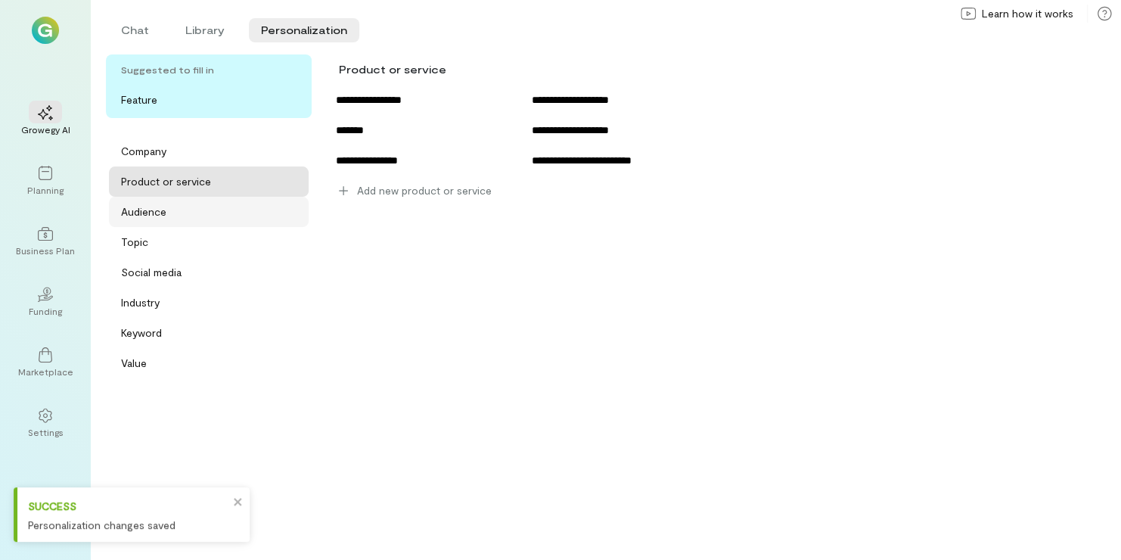
click at [178, 215] on div "Audience" at bounding box center [213, 211] width 185 height 15
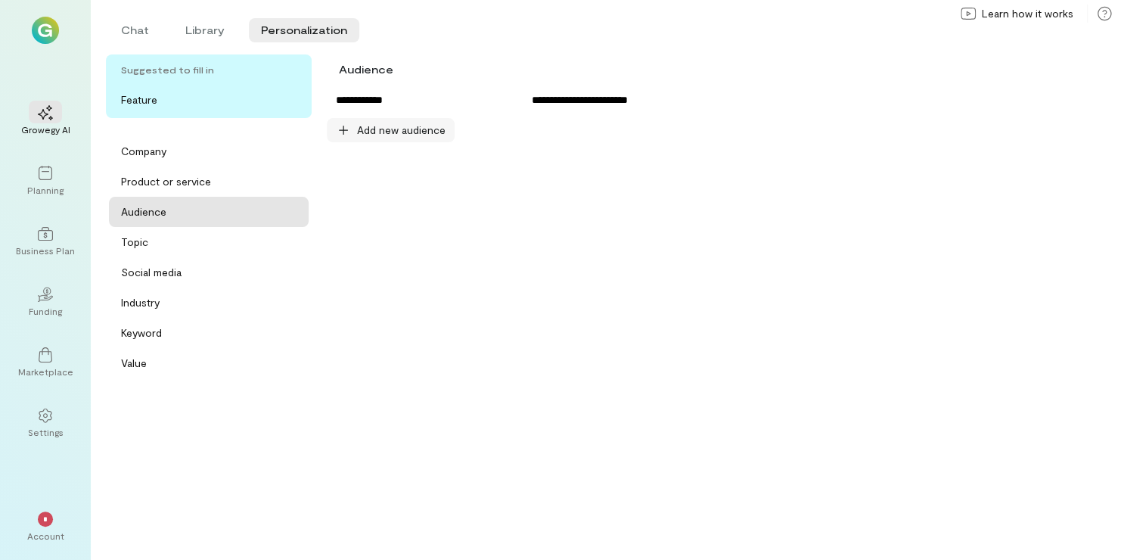
click at [393, 126] on span "Add new audience" at bounding box center [401, 130] width 88 height 15
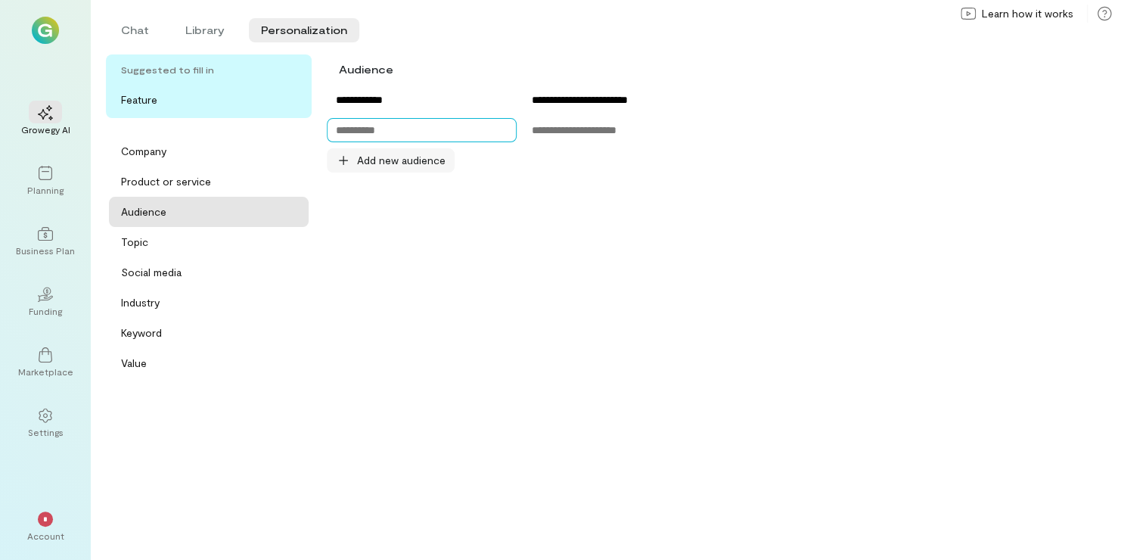
click at [393, 126] on textarea at bounding box center [422, 130] width 190 height 24
type textarea "**********"
click at [380, 157] on span "Add new audience" at bounding box center [401, 160] width 88 height 15
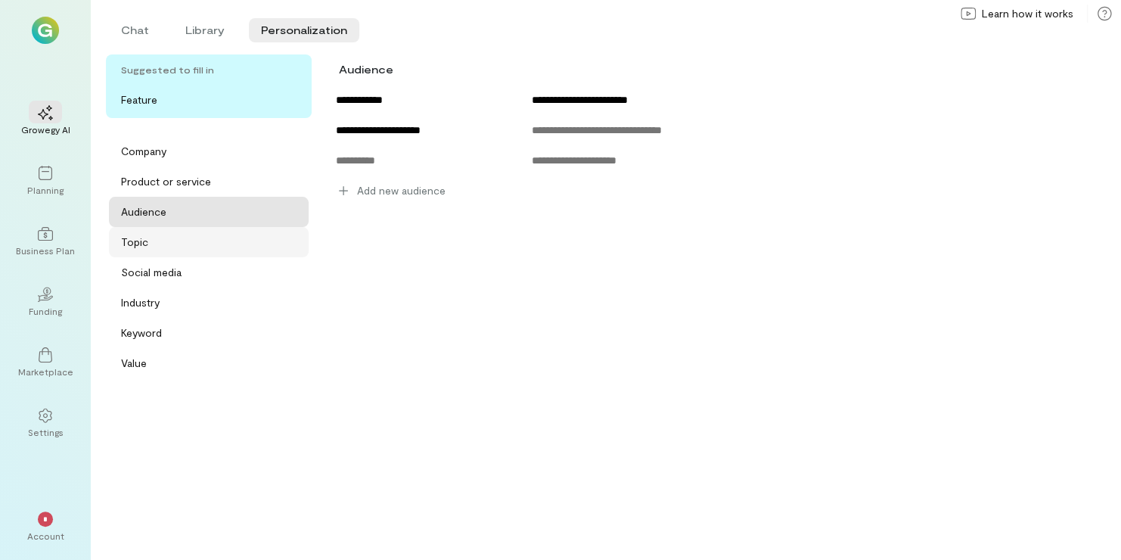
click at [147, 251] on div "Topic" at bounding box center [209, 242] width 200 height 30
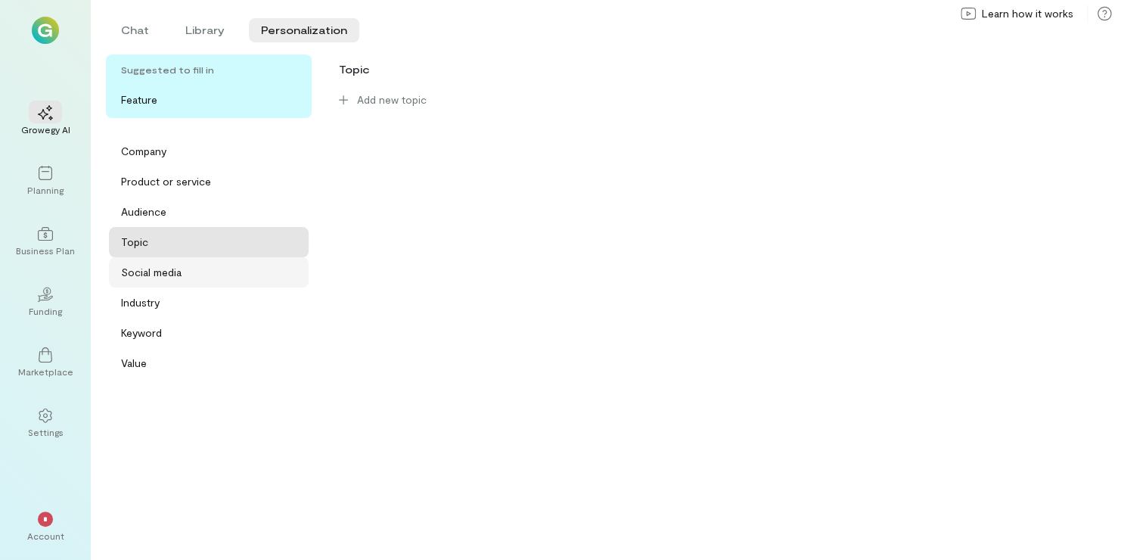
click at [149, 278] on div "Social media" at bounding box center [151, 272] width 61 height 15
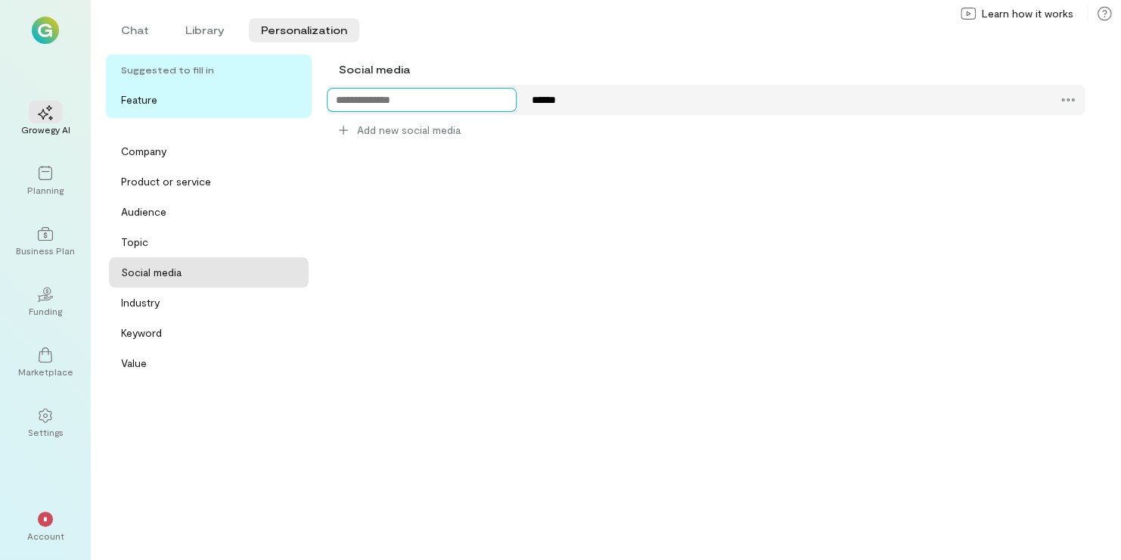
click at [351, 97] on textarea at bounding box center [422, 100] width 190 height 24
type textarea "********"
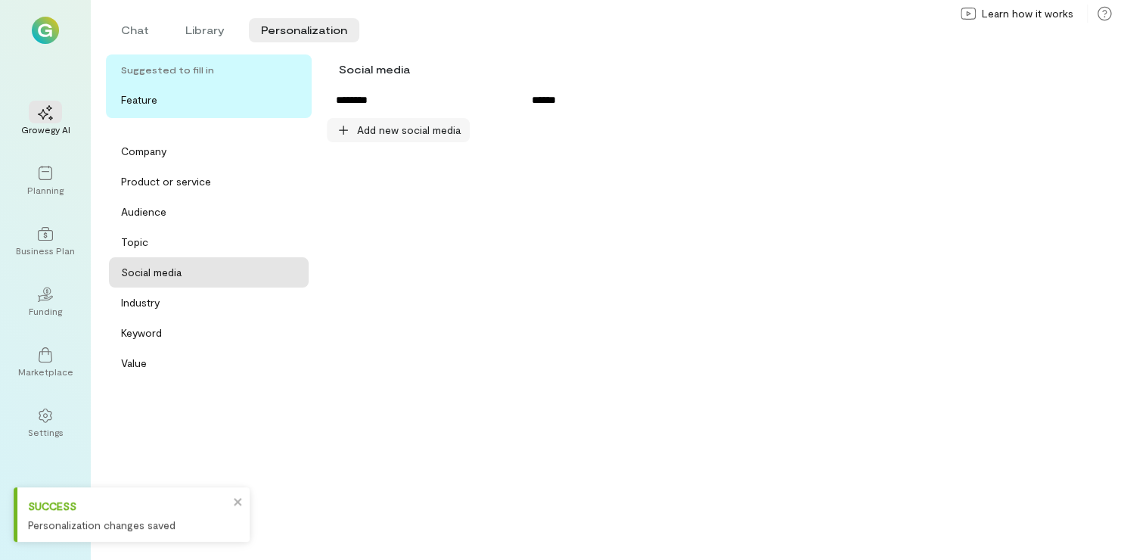
click at [368, 124] on span "Add new social media" at bounding box center [409, 130] width 104 height 15
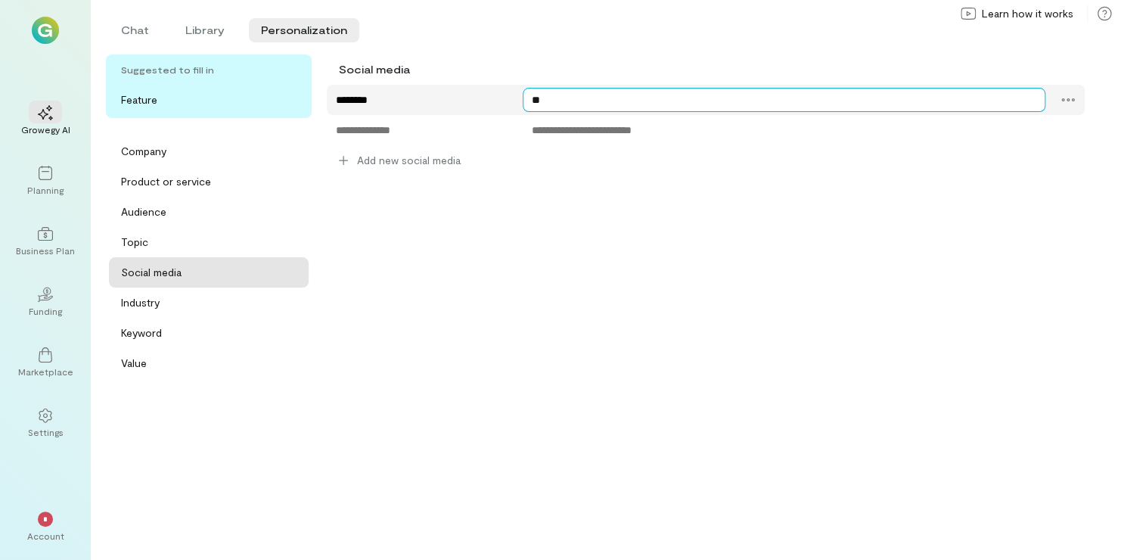
type textarea "*"
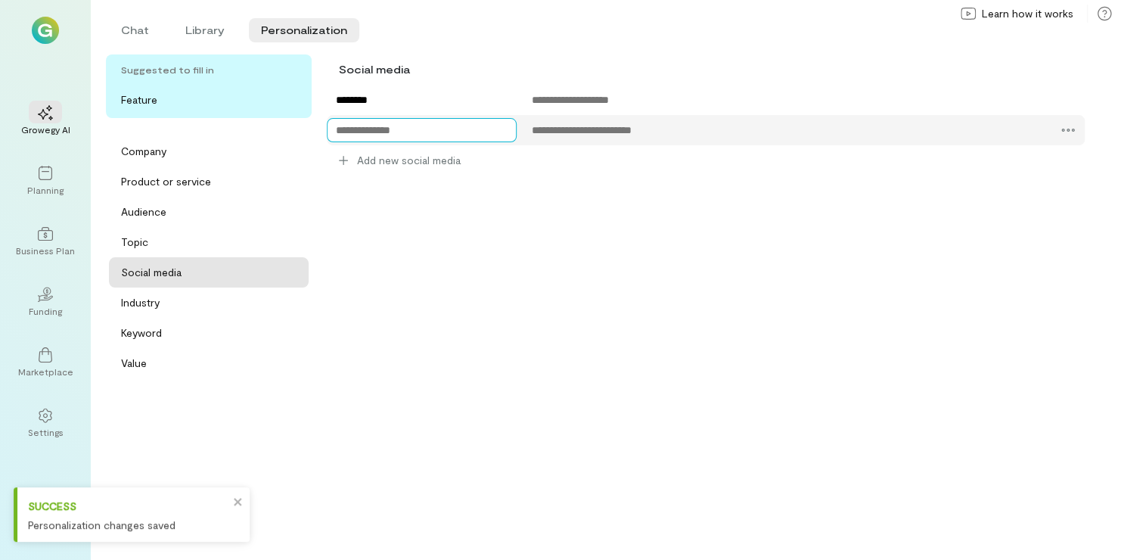
click at [451, 138] on textarea at bounding box center [422, 130] width 190 height 24
type textarea "******"
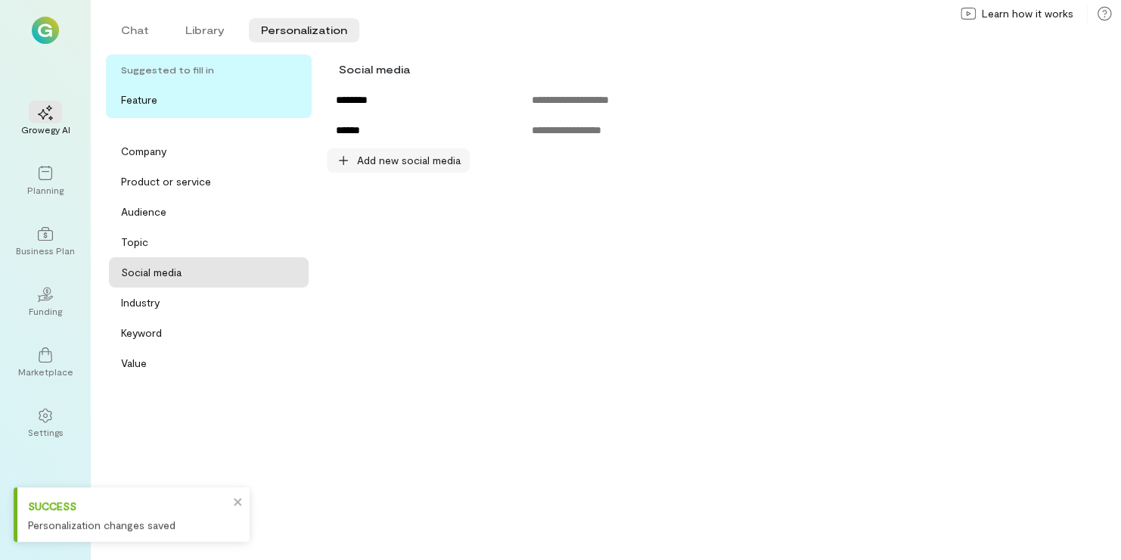
click at [439, 166] on span "Add new social media" at bounding box center [409, 160] width 104 height 15
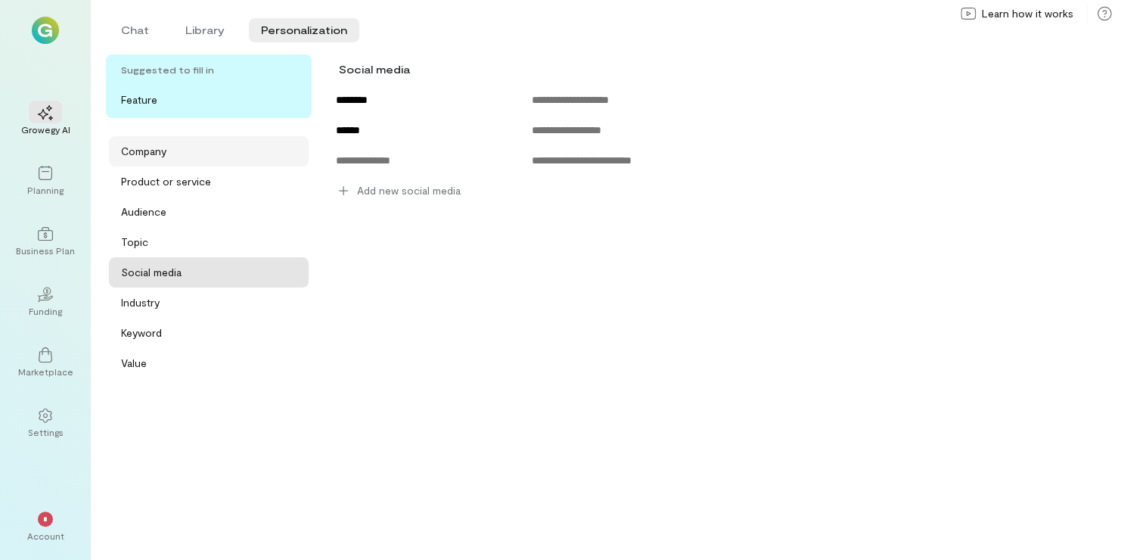
click at [277, 151] on div "Company" at bounding box center [213, 151] width 185 height 15
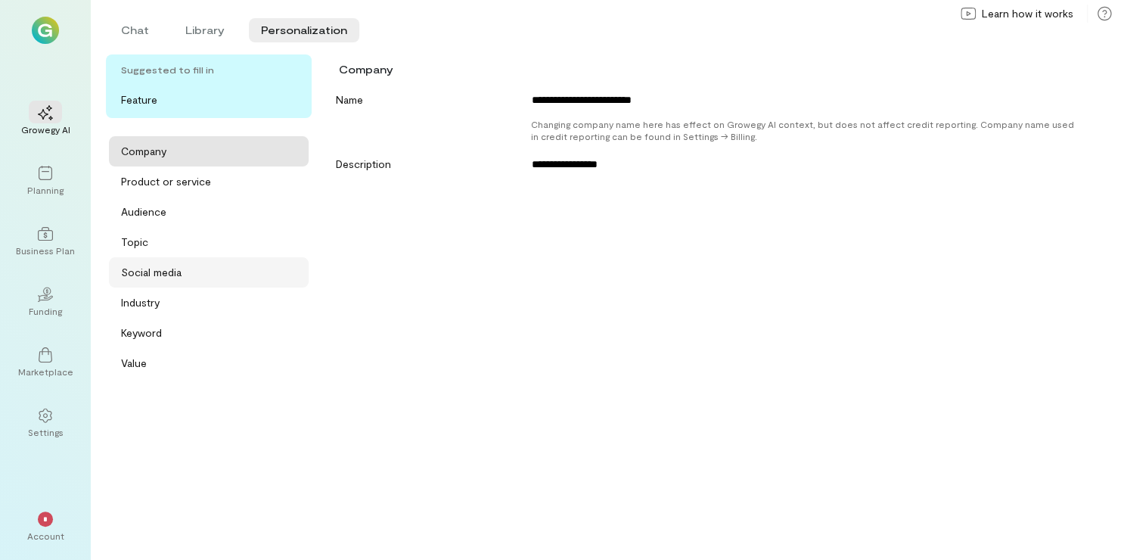
click at [225, 273] on div "Social media" at bounding box center [213, 272] width 185 height 15
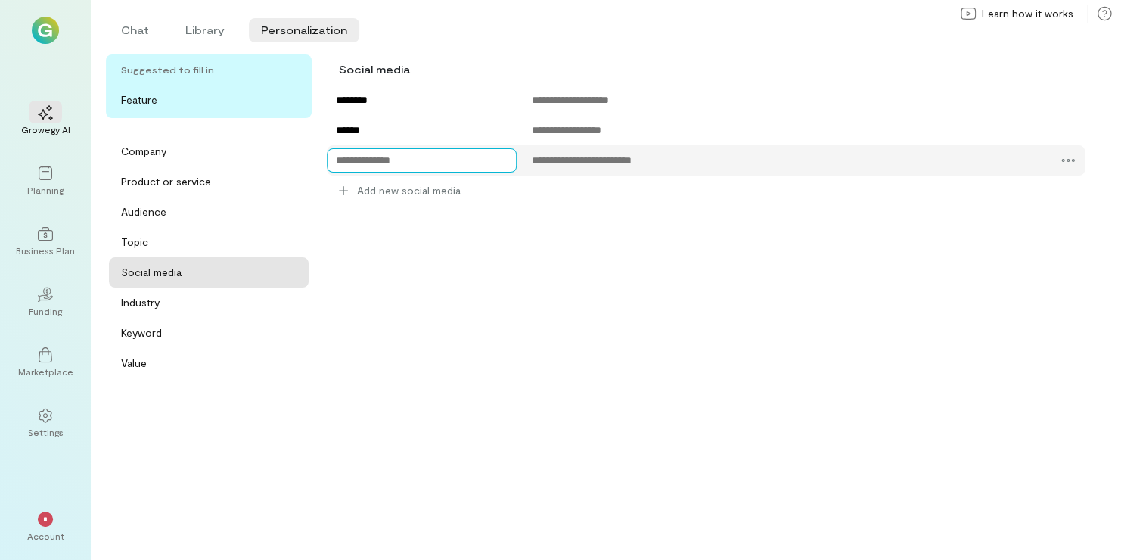
click at [397, 164] on textarea at bounding box center [422, 160] width 190 height 24
type textarea "*********"
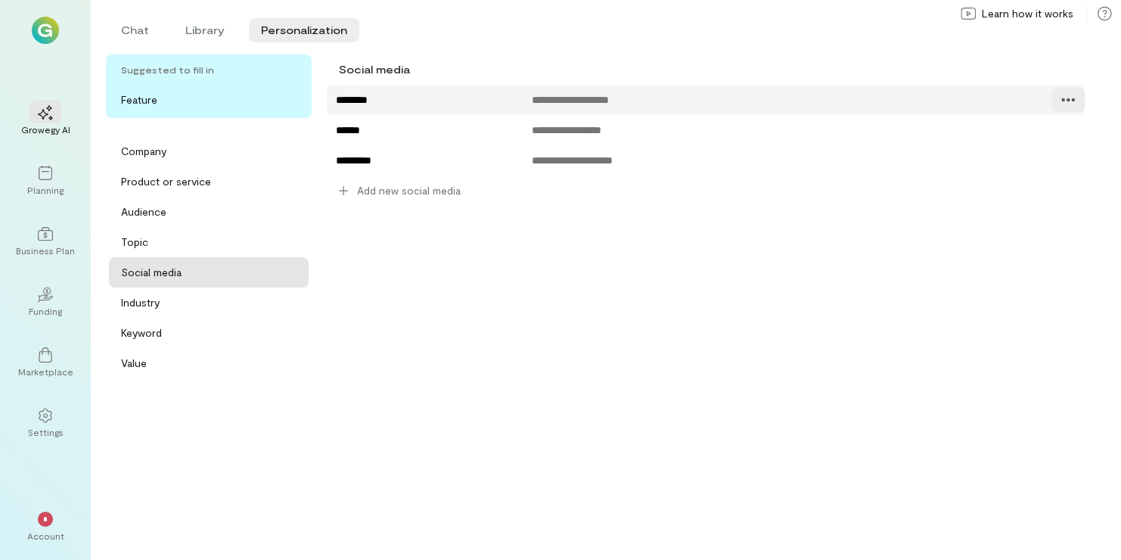
click at [1067, 93] on icon at bounding box center [1067, 99] width 15 height 15
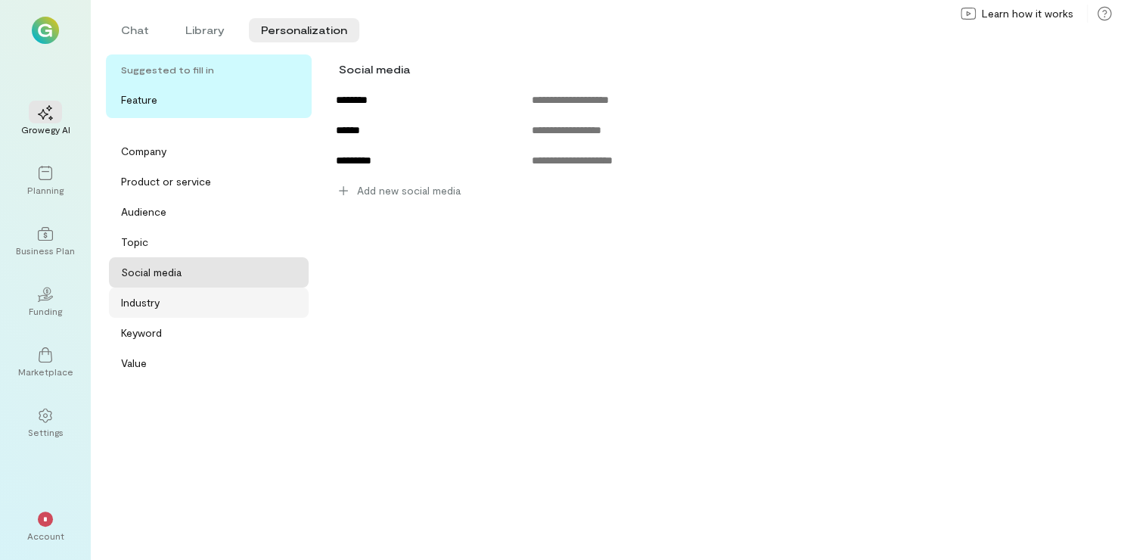
click at [200, 303] on div "Industry" at bounding box center [213, 302] width 185 height 15
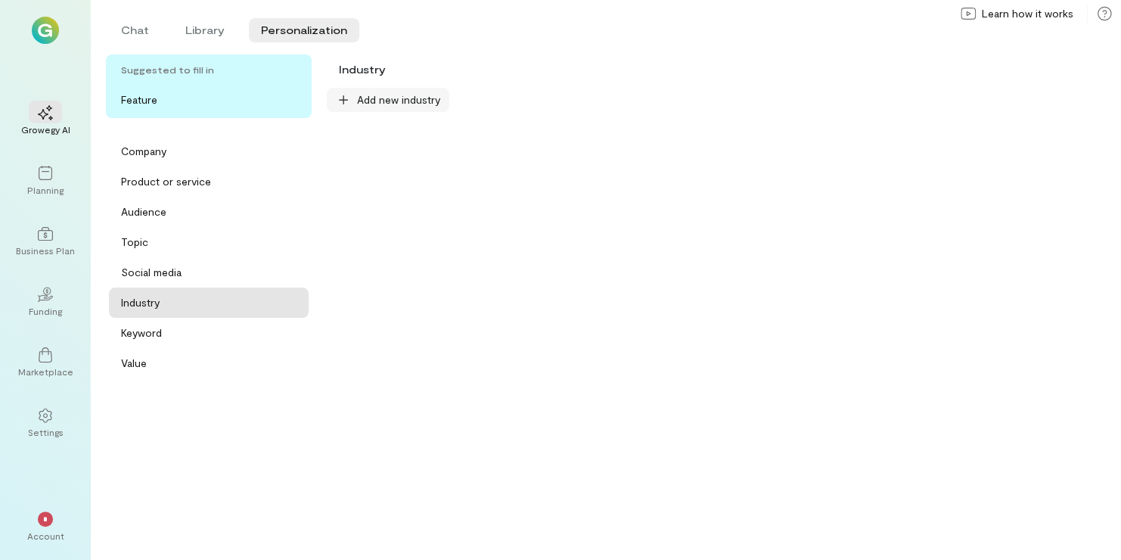
click at [378, 103] on span "Add new industry" at bounding box center [398, 99] width 83 height 15
click at [141, 333] on div "Keyword" at bounding box center [141, 332] width 41 height 15
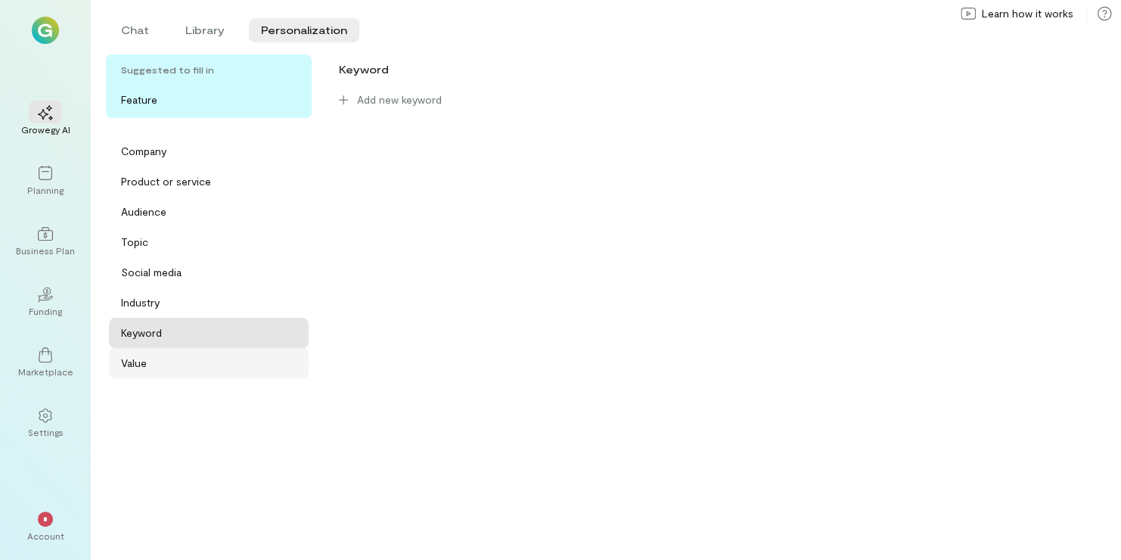
click at [131, 368] on div "Value" at bounding box center [134, 363] width 26 height 15
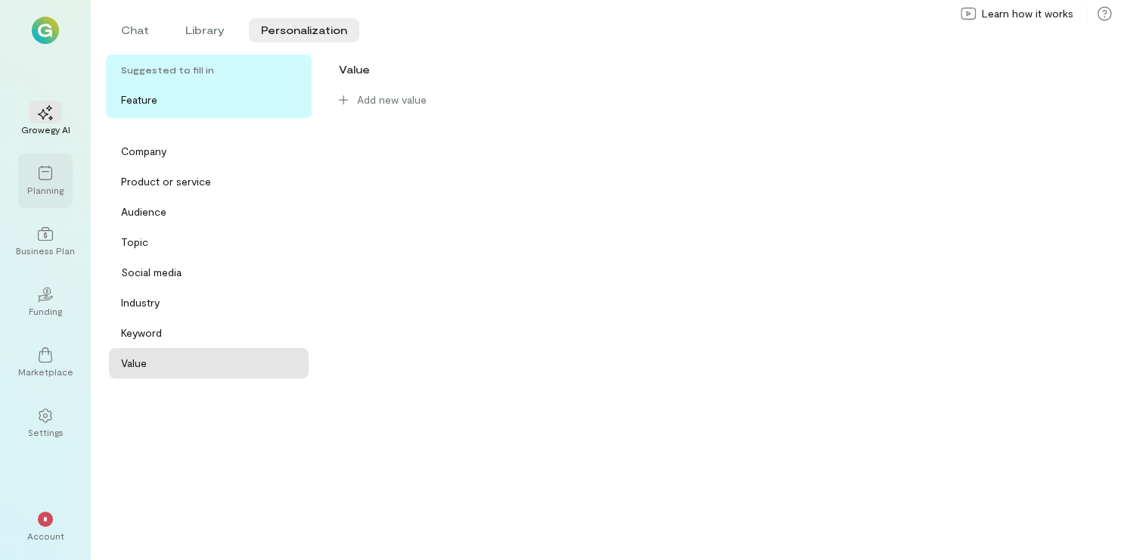
click at [33, 184] on div "Planning" at bounding box center [45, 190] width 36 height 12
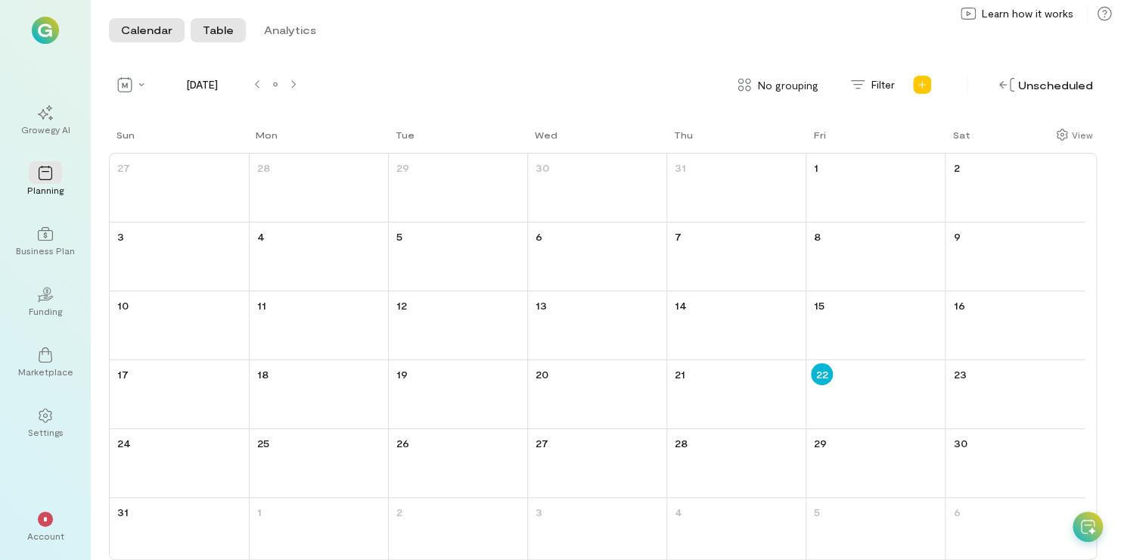
click at [213, 30] on button "Table" at bounding box center [218, 30] width 55 height 24
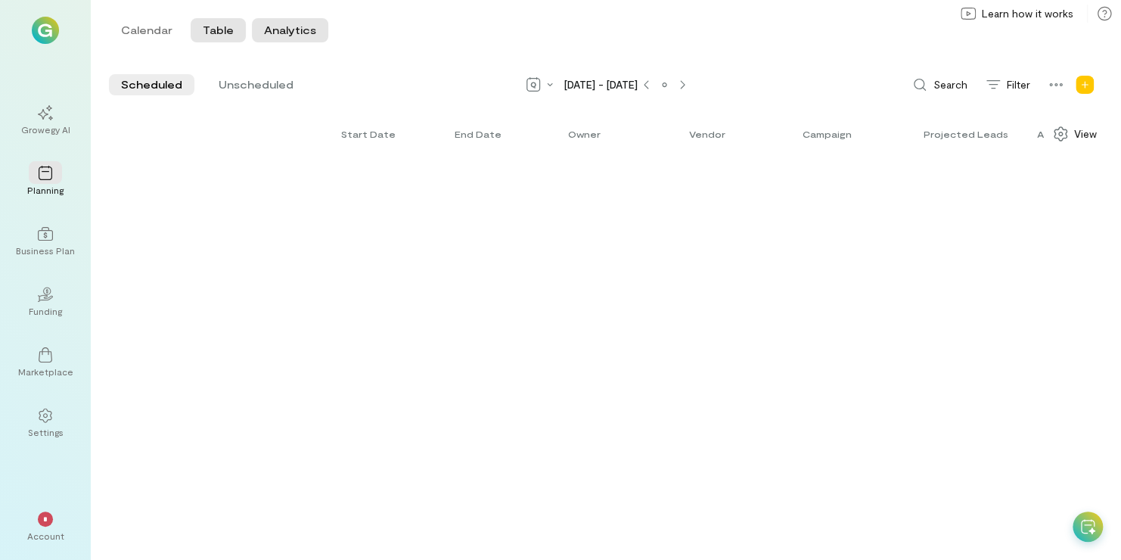
click at [270, 28] on button "Analytics" at bounding box center [290, 30] width 76 height 24
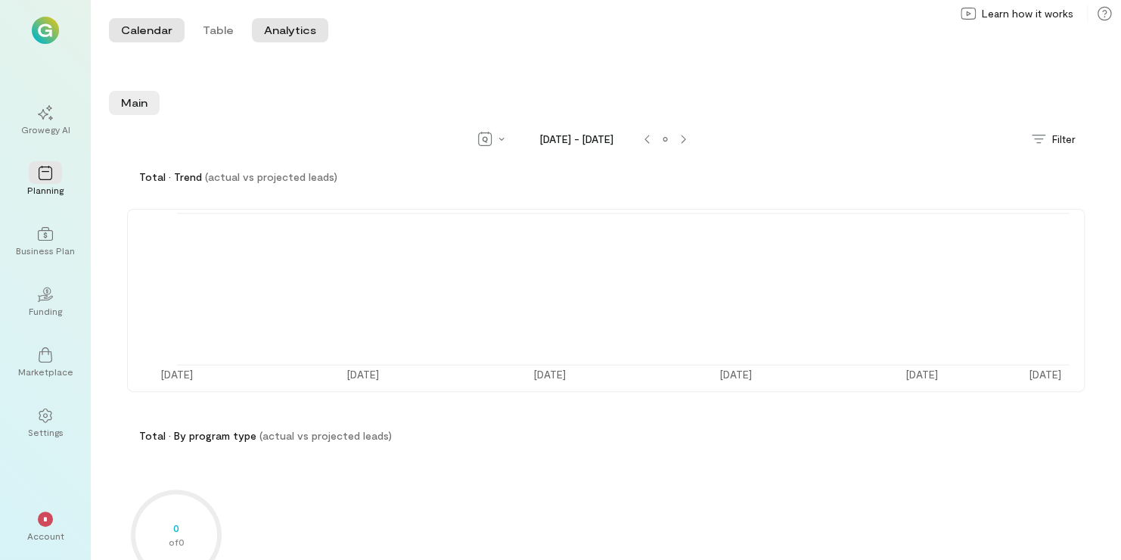
click at [156, 42] on button "Calendar" at bounding box center [147, 30] width 76 height 24
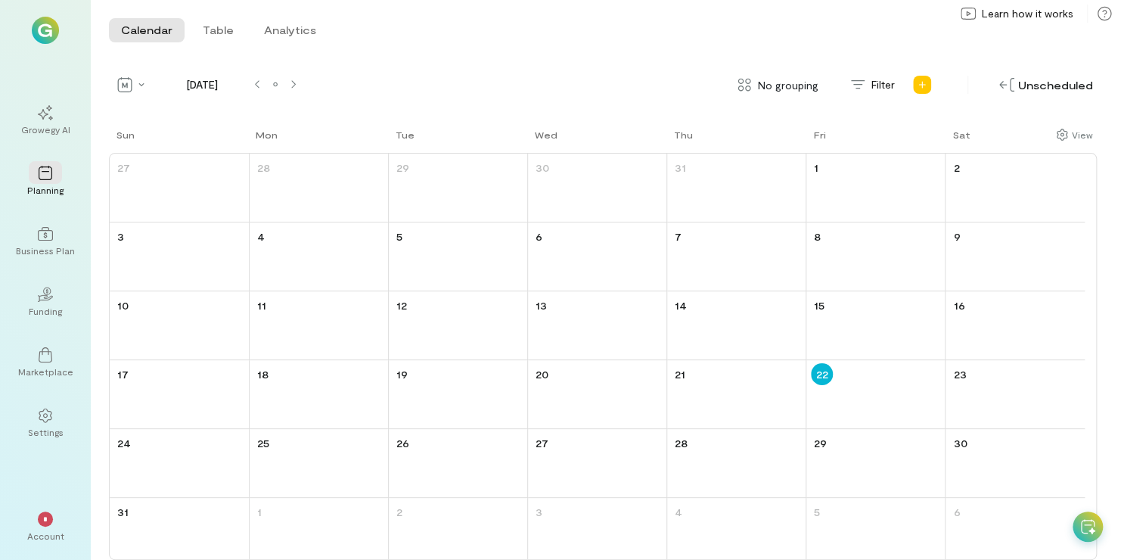
click at [73, 369] on div "Growegy AI Planning Business Plan 02 Funding Marketplace Settings * Account" at bounding box center [45, 280] width 91 height 560
click at [47, 371] on div "Marketplace" at bounding box center [45, 371] width 55 height 12
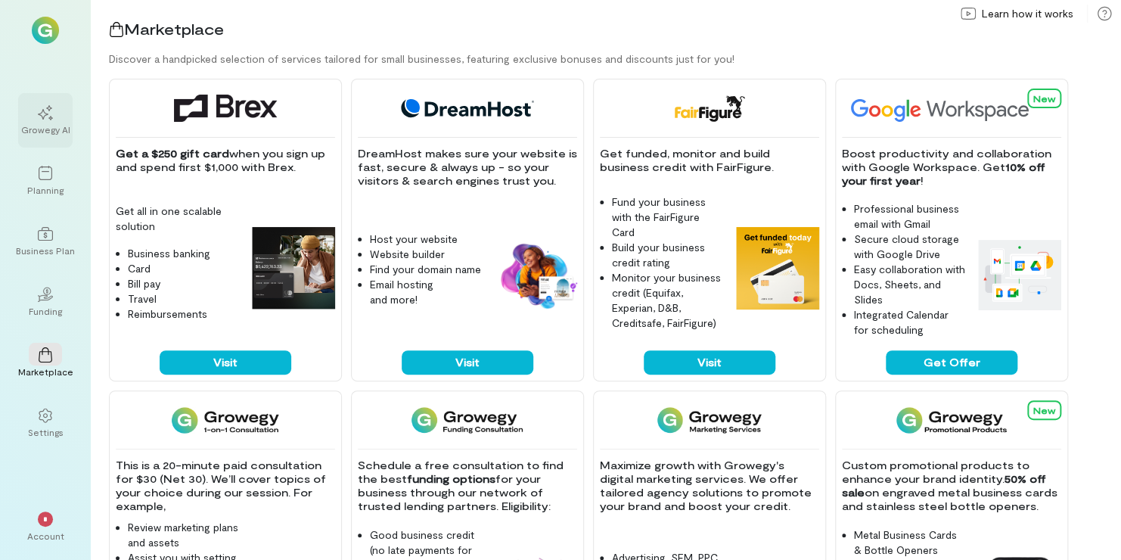
click at [49, 130] on div "Growegy AI" at bounding box center [45, 129] width 49 height 12
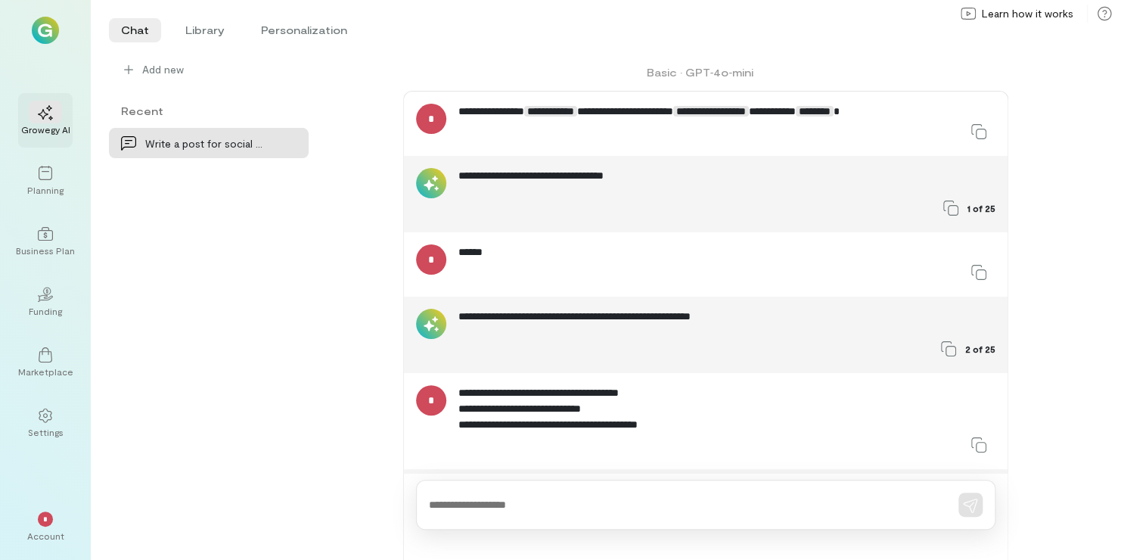
scroll to position [1213, 0]
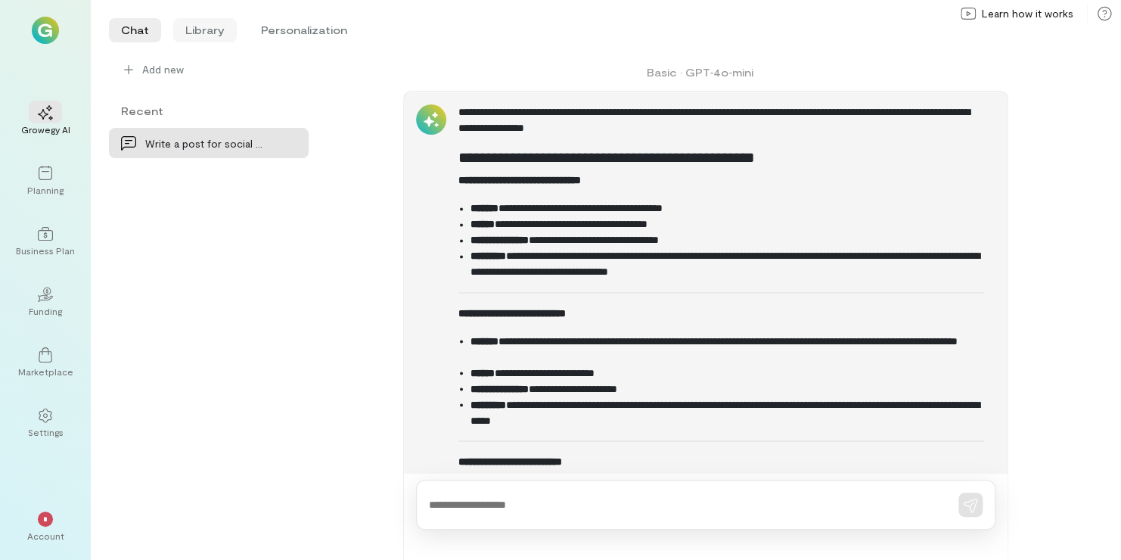
click at [203, 42] on li "Library" at bounding box center [205, 30] width 64 height 24
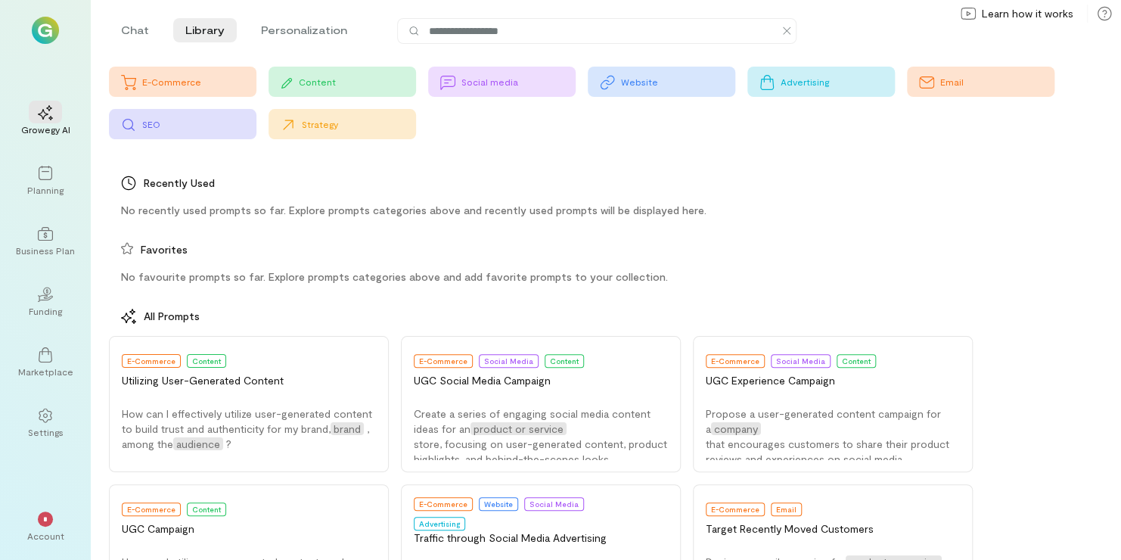
drag, startPoint x: 646, startPoint y: 85, endPoint x: 634, endPoint y: 85, distance: 12.1
click at [634, 85] on div "Website" at bounding box center [678, 82] width 114 height 12
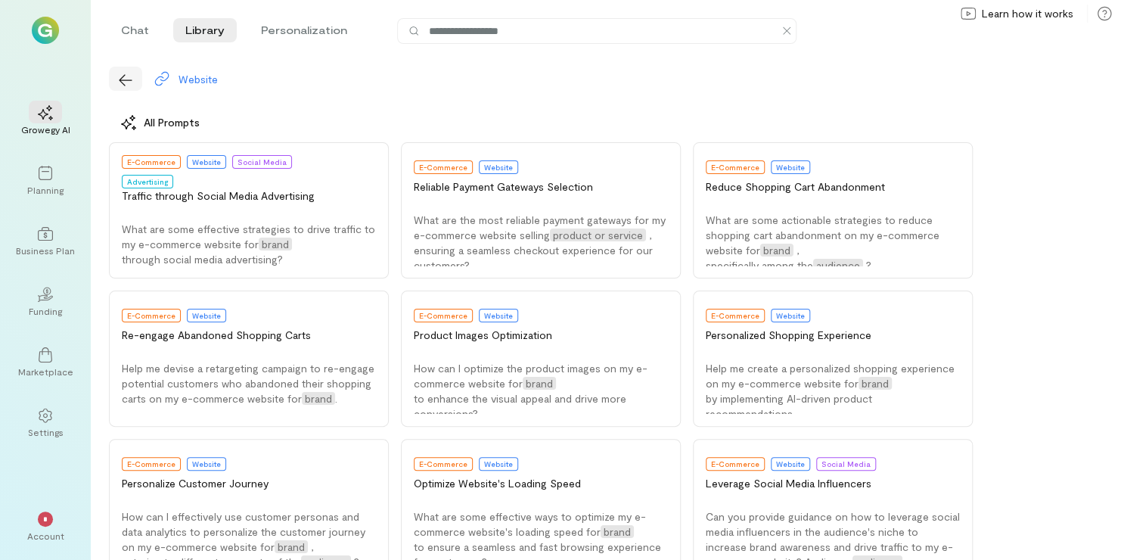
click at [125, 86] on icon "button" at bounding box center [125, 80] width 15 height 15
